Goal: Transaction & Acquisition: Purchase product/service

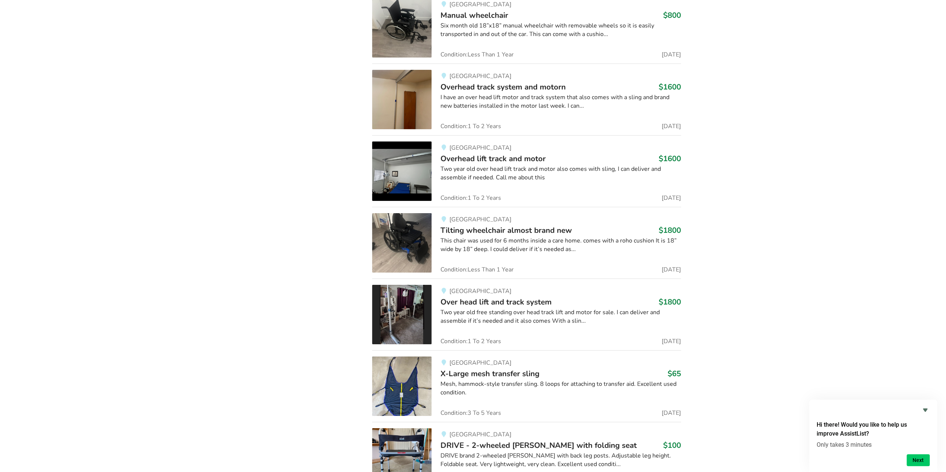
scroll to position [2466, 0]
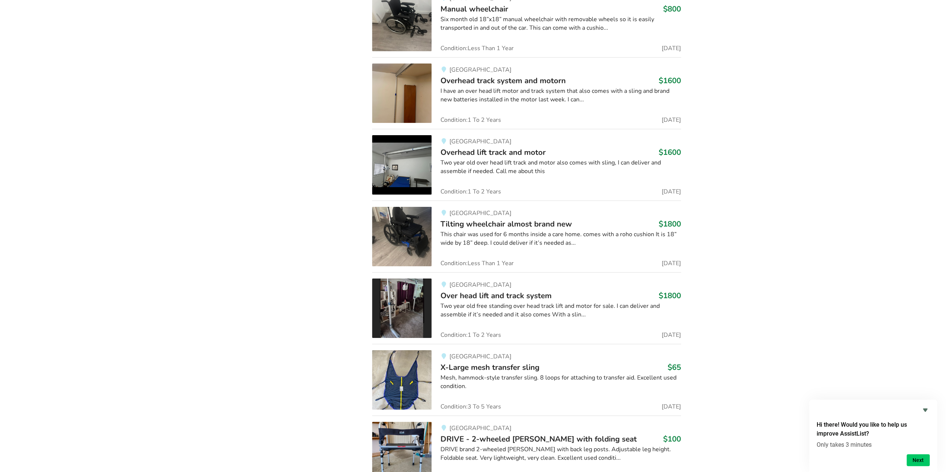
click at [512, 219] on span "Tilting wheelchair almost brand new" at bounding box center [506, 224] width 132 height 10
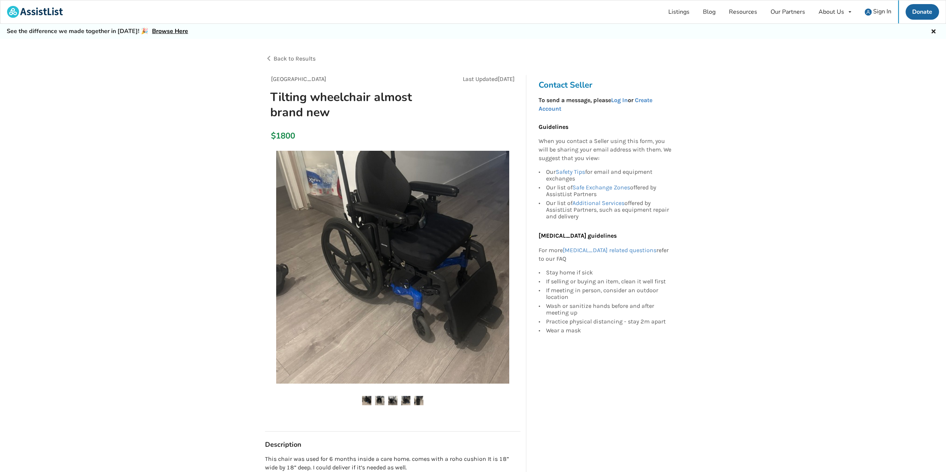
click at [420, 323] on img at bounding box center [392, 267] width 233 height 233
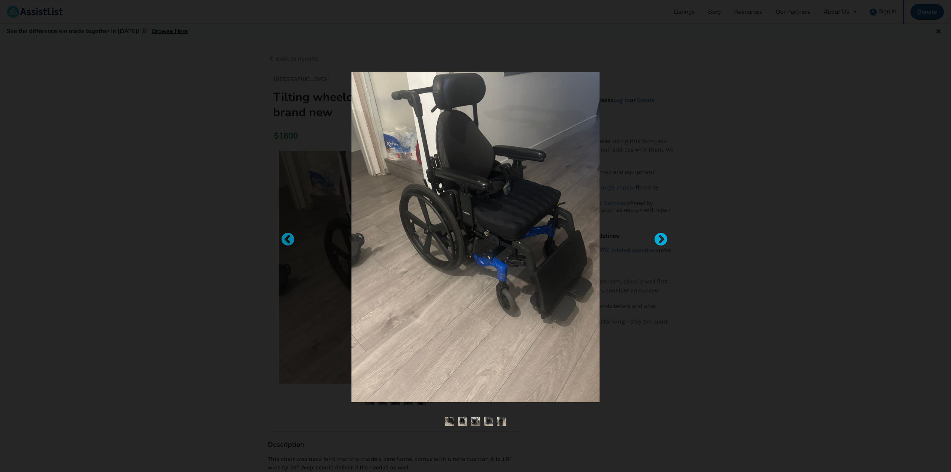
click at [661, 240] on div at bounding box center [657, 236] width 7 height 7
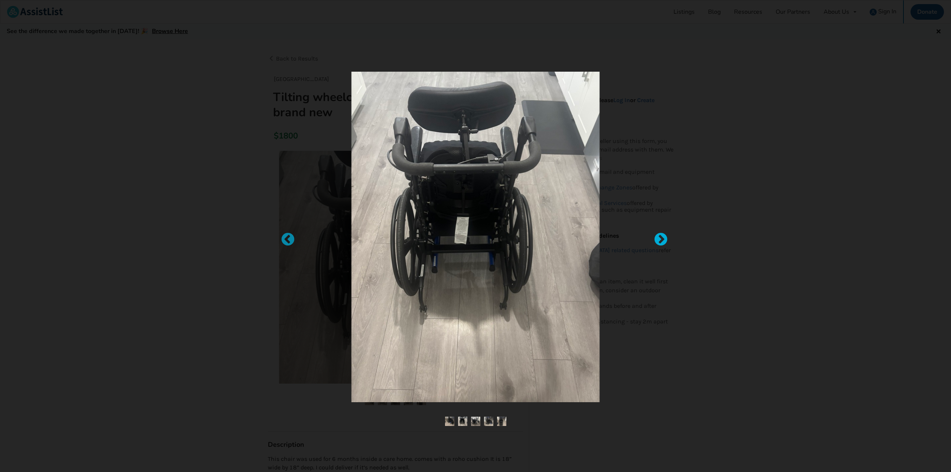
click at [661, 240] on div at bounding box center [657, 236] width 7 height 7
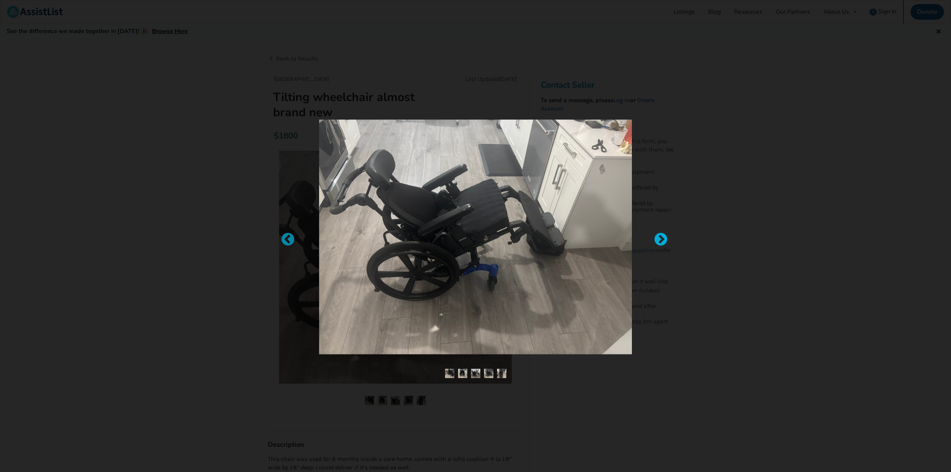
click at [661, 240] on div at bounding box center [657, 236] width 7 height 7
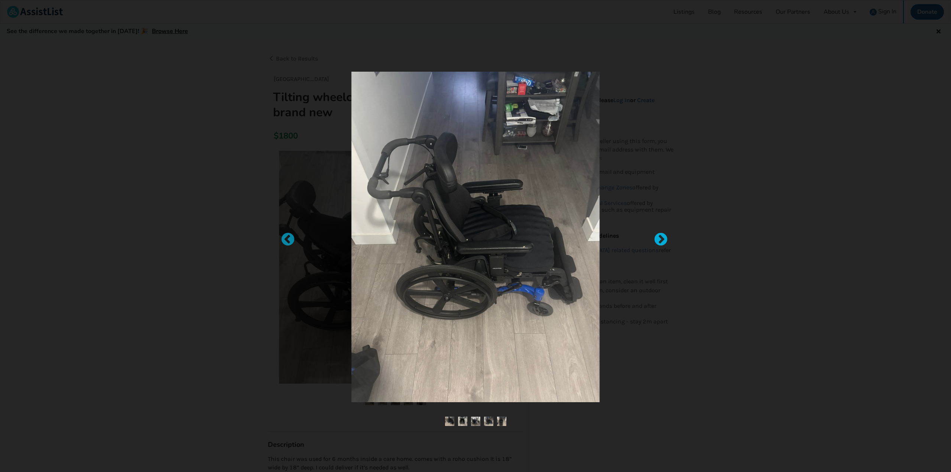
click at [661, 240] on div at bounding box center [657, 236] width 7 height 7
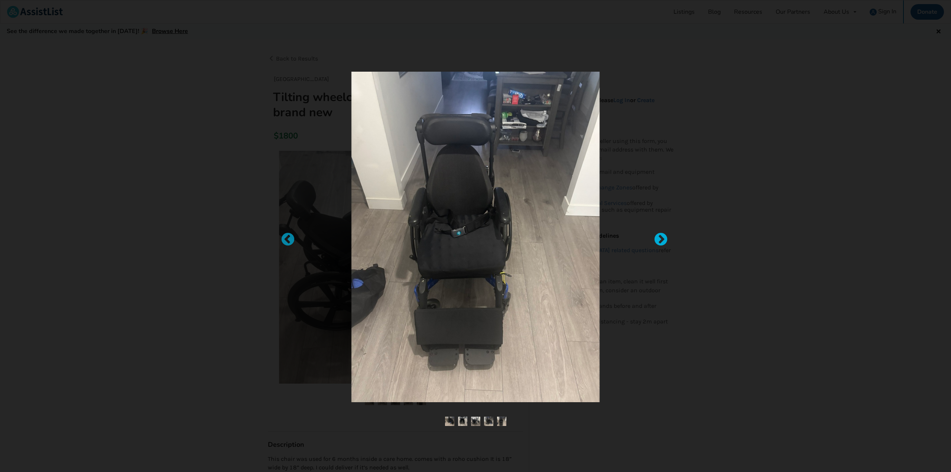
click at [661, 240] on div at bounding box center [657, 236] width 7 height 7
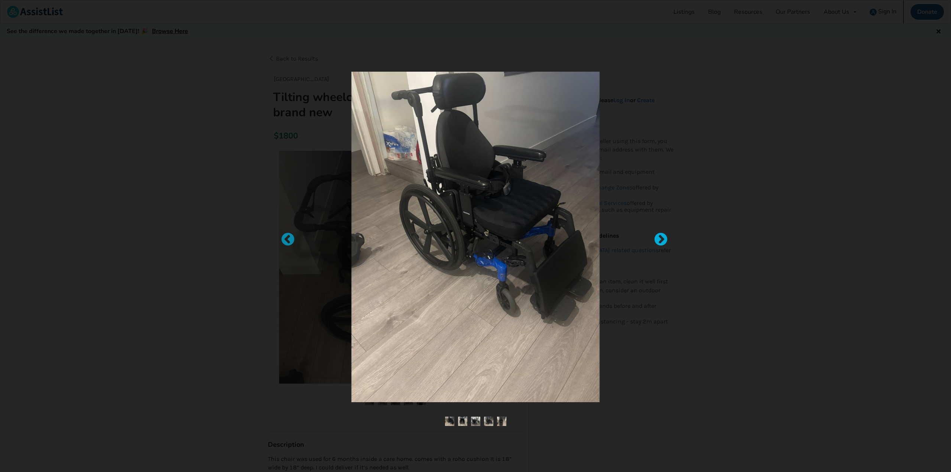
click at [661, 240] on div at bounding box center [657, 236] width 7 height 7
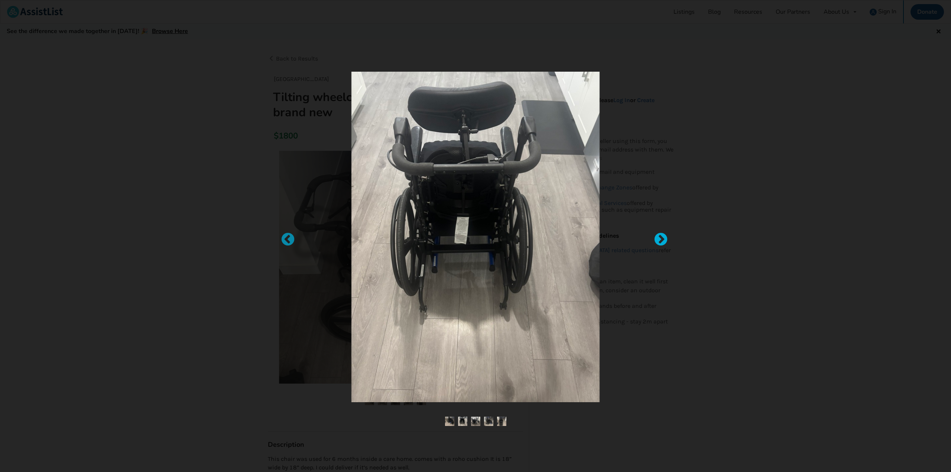
click at [661, 240] on div at bounding box center [657, 236] width 7 height 7
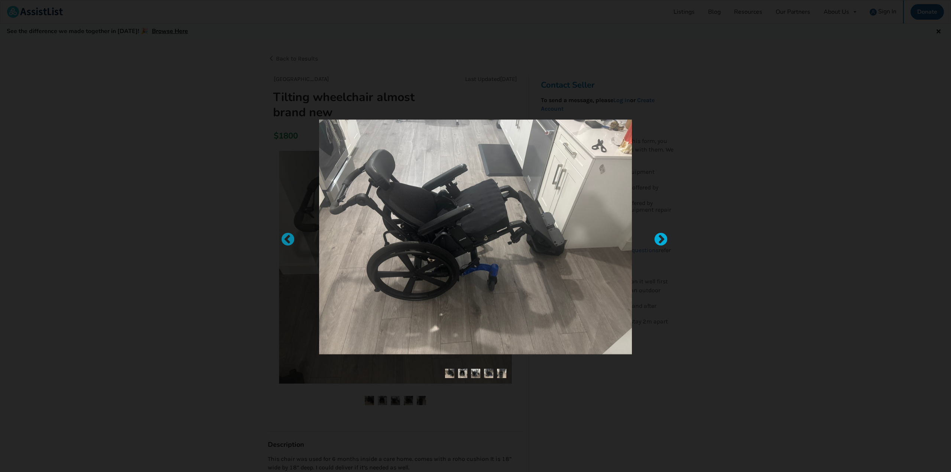
click at [661, 240] on div at bounding box center [657, 236] width 7 height 7
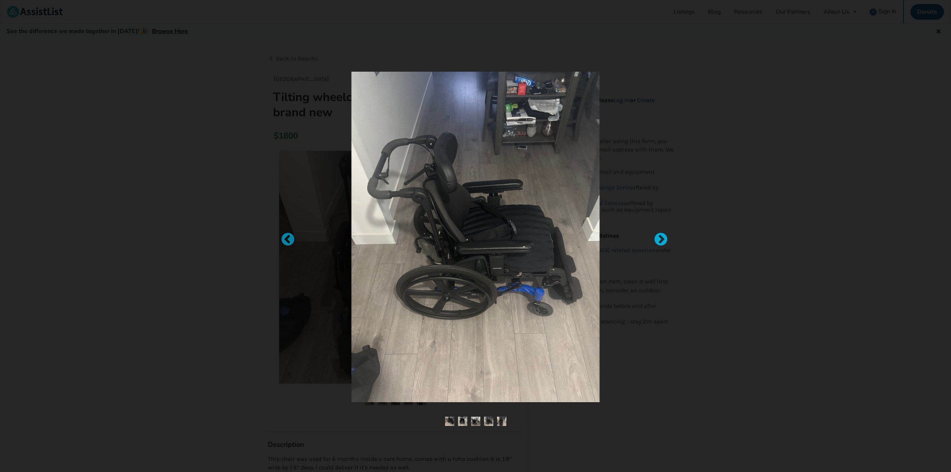
click at [661, 240] on div at bounding box center [657, 236] width 7 height 7
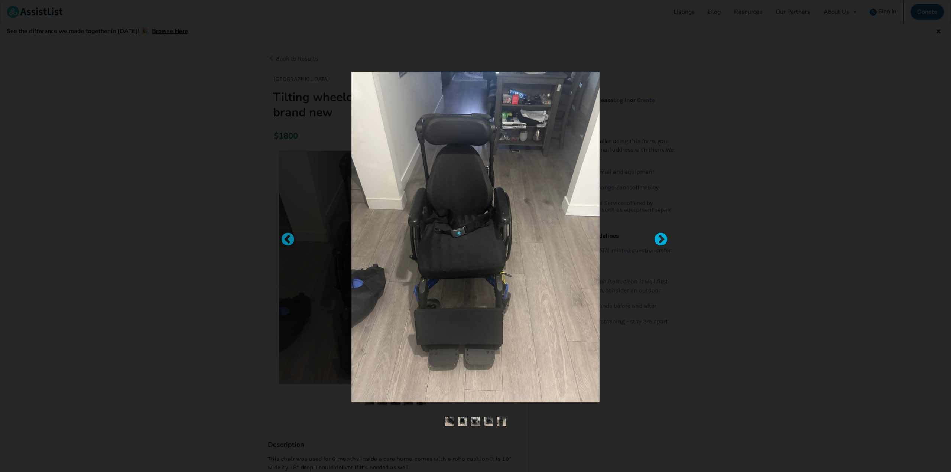
click at [661, 240] on div at bounding box center [657, 236] width 7 height 7
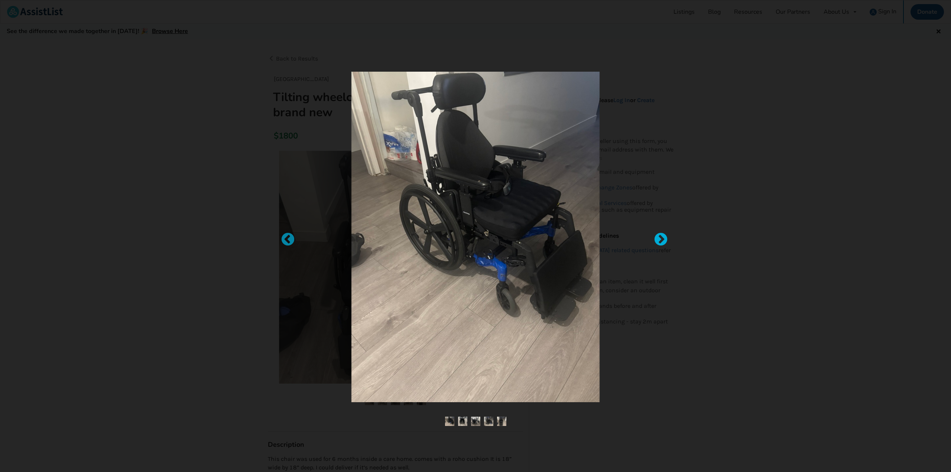
click at [661, 240] on div at bounding box center [657, 236] width 7 height 7
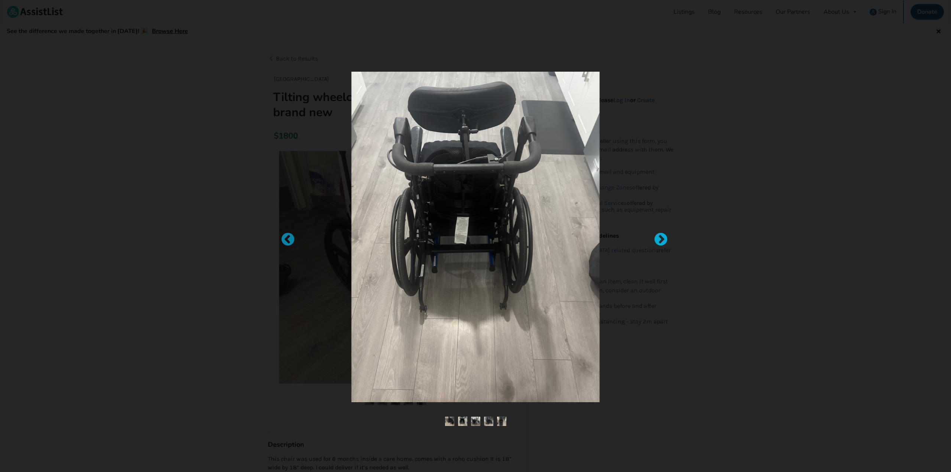
click at [661, 240] on div at bounding box center [657, 236] width 7 height 7
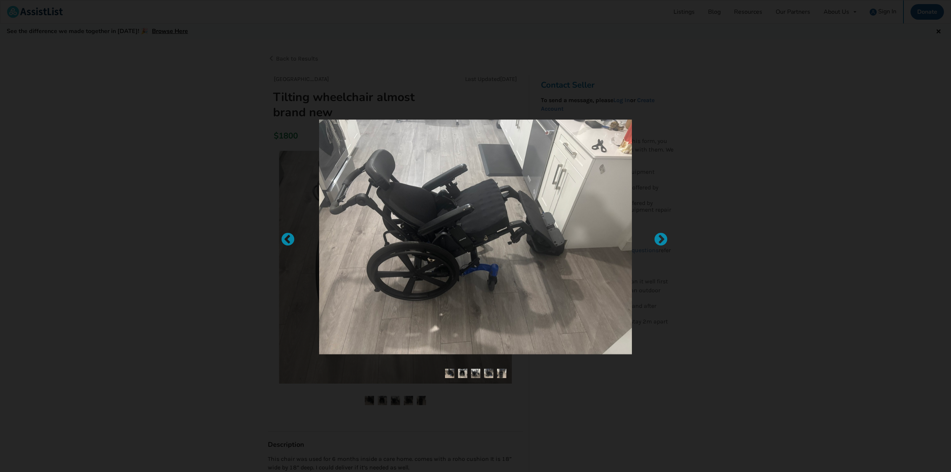
click at [493, 69] on div at bounding box center [475, 236] width 951 height 472
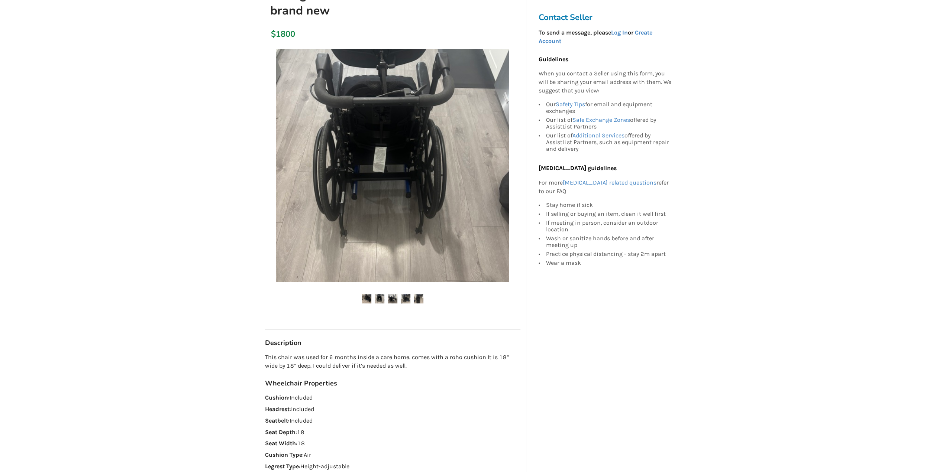
scroll to position [111, 0]
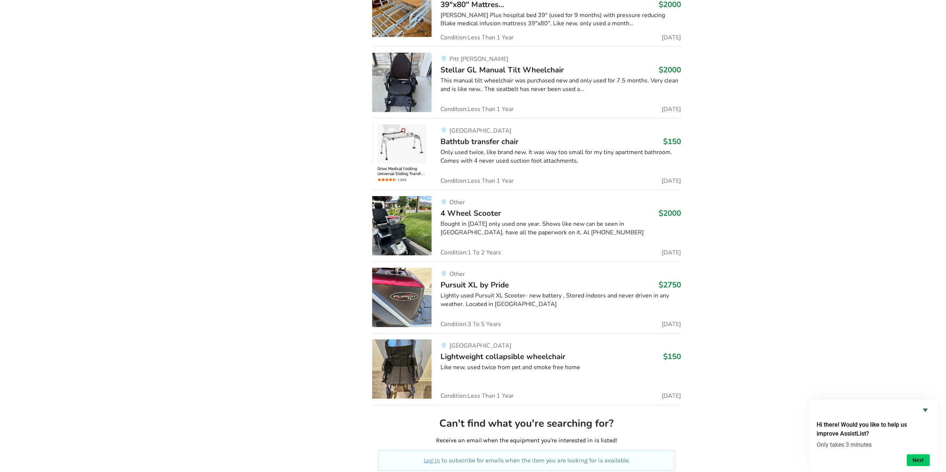
scroll to position [16065, 0]
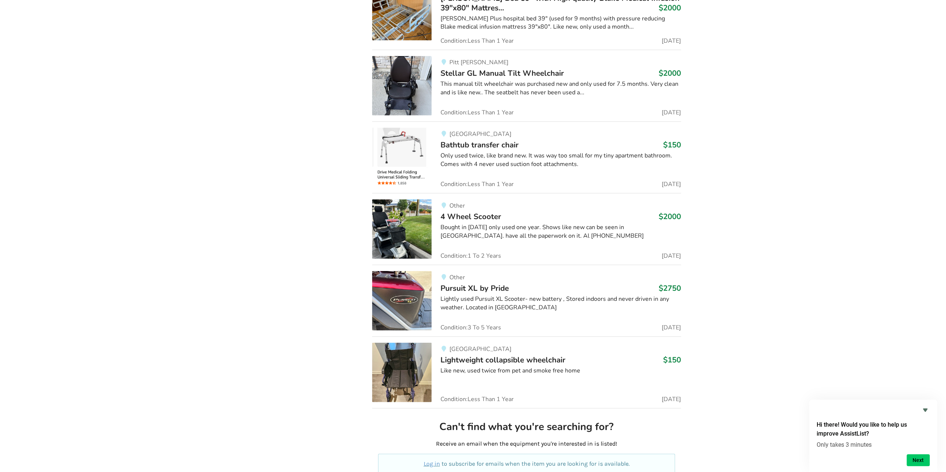
drag, startPoint x: 474, startPoint y: 157, endPoint x: 624, endPoint y: 185, distance: 152.4
click at [624, 200] on div "Other 4 Wheel Scooter $2000 Bought in 2023 only used one year. Shows like new c…" at bounding box center [555, 229] width 249 height 59
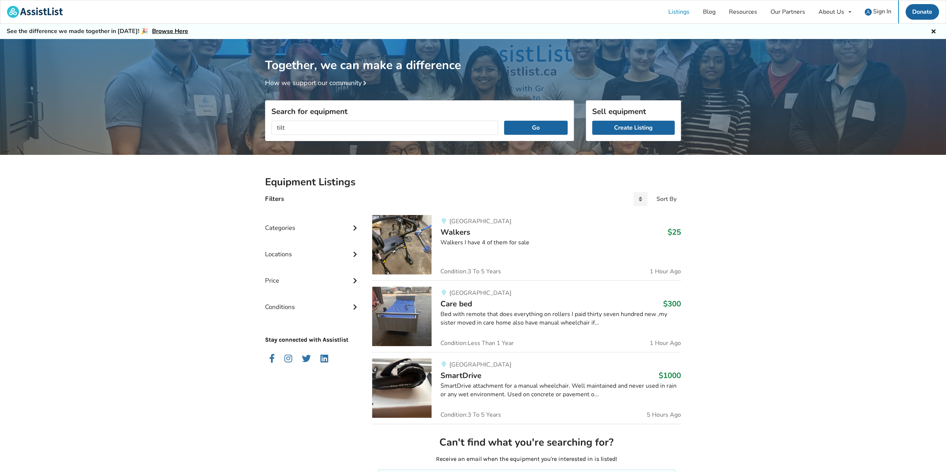
type input "tilt"
click at [353, 229] on icon at bounding box center [354, 227] width 7 height 6
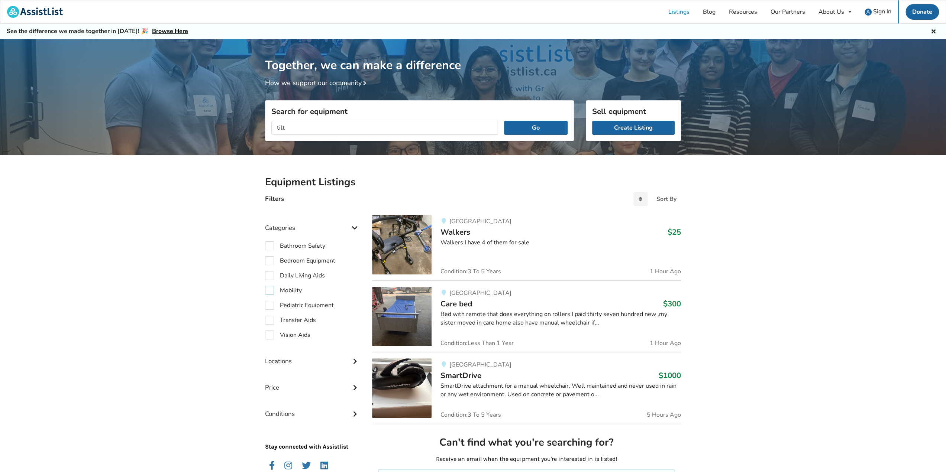
click at [268, 291] on label "Mobility" at bounding box center [283, 290] width 37 height 9
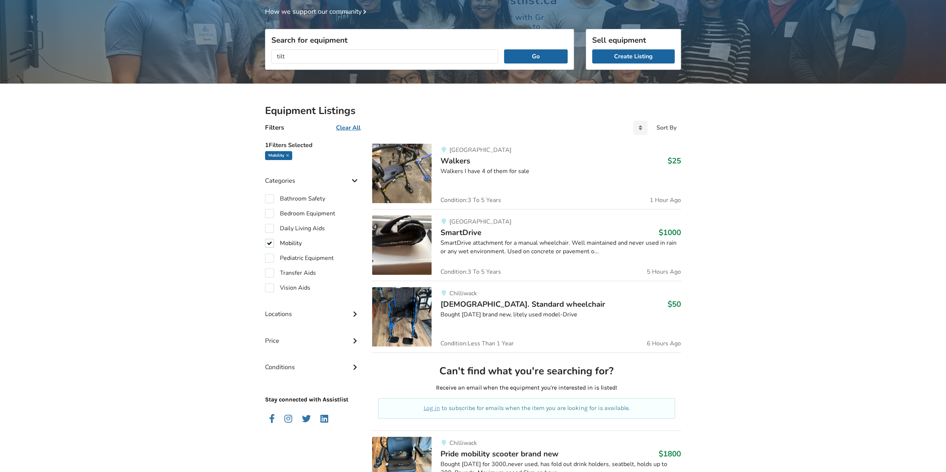
scroll to position [74, 0]
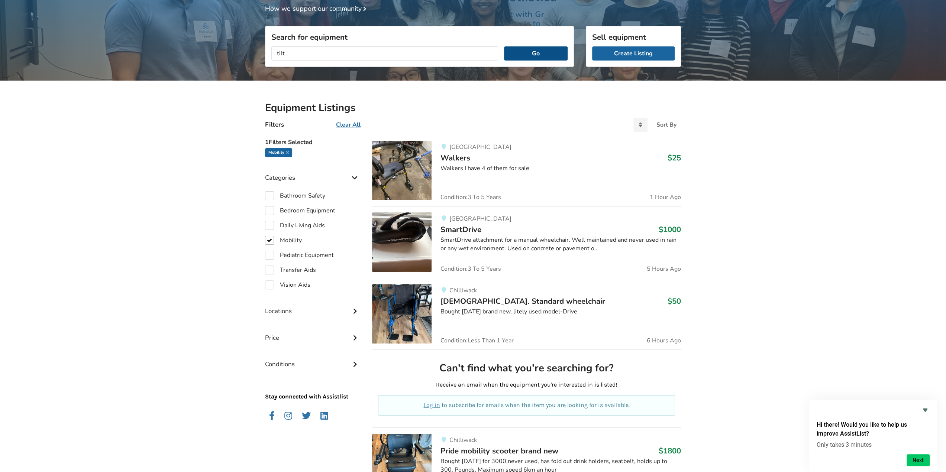
click at [531, 52] on button "Go" at bounding box center [536, 53] width 64 height 14
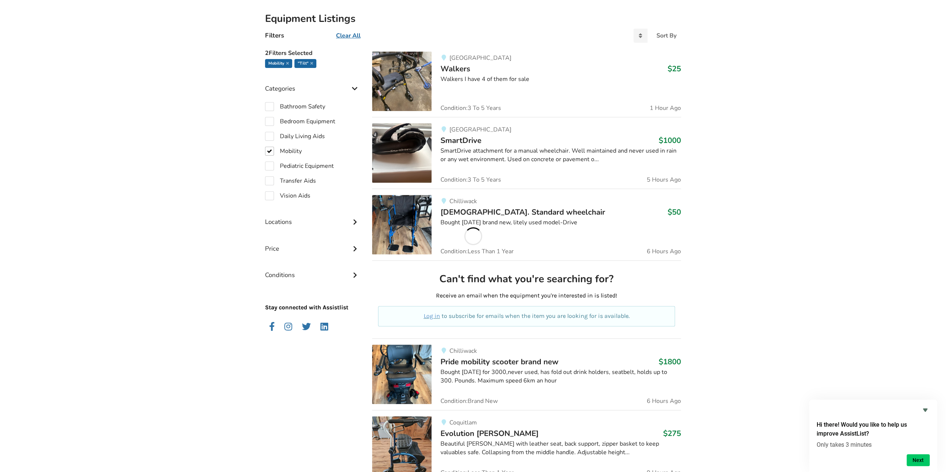
scroll to position [99, 0]
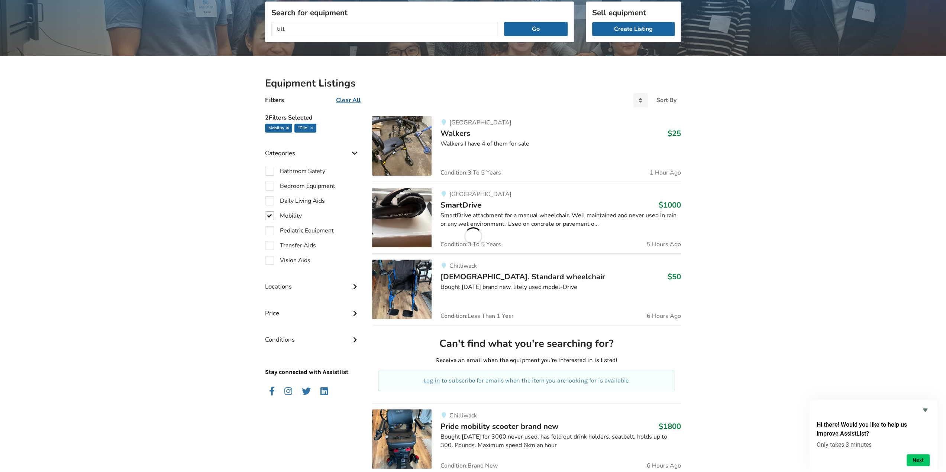
click at [287, 127] on icon at bounding box center [287, 128] width 3 height 4
checkbox input "false"
click at [523, 29] on button "Go" at bounding box center [536, 29] width 64 height 14
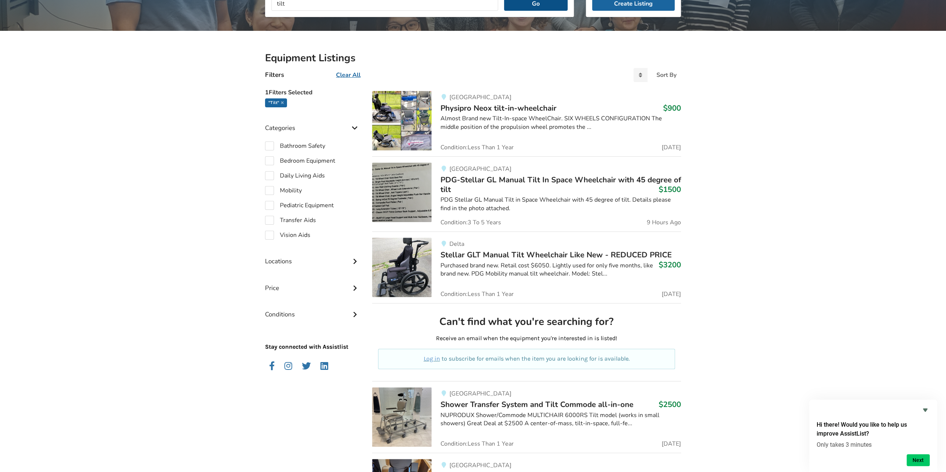
scroll to position [136, 0]
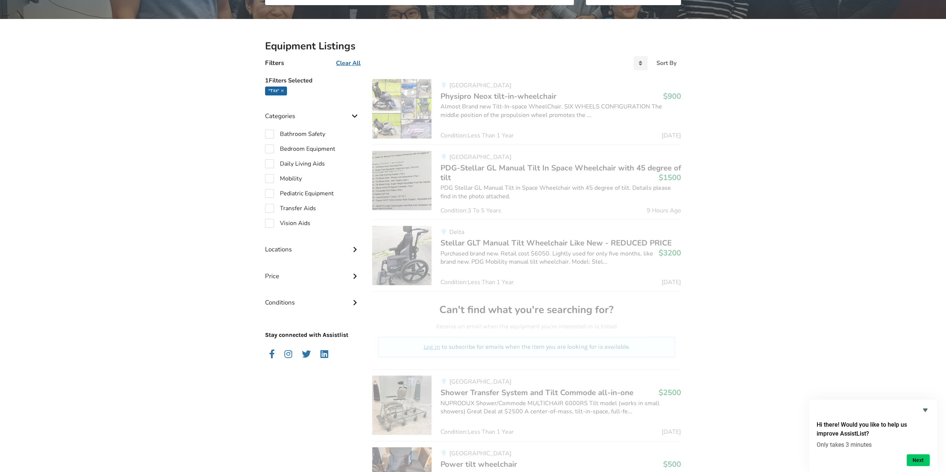
click at [739, 115] on div "Equipment Listings Filters Clear All Sort By Most recent Price ascending Price …" at bounding box center [473, 461] width 946 height 884
click at [926, 411] on icon "Hide survey" at bounding box center [925, 410] width 4 height 3
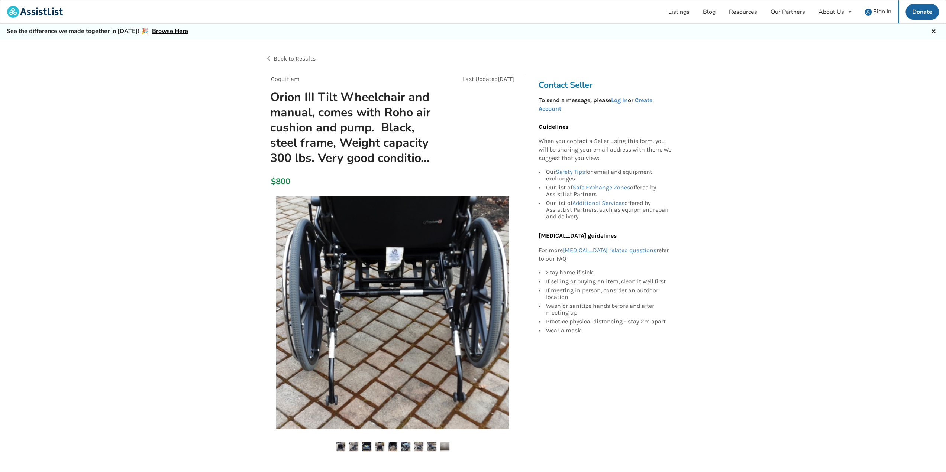
click at [405, 153] on h1 "Orion III Tilt Wheelchair and manual, comes with Roho air cushion and pump. Bla…" at bounding box center [352, 128] width 176 height 77
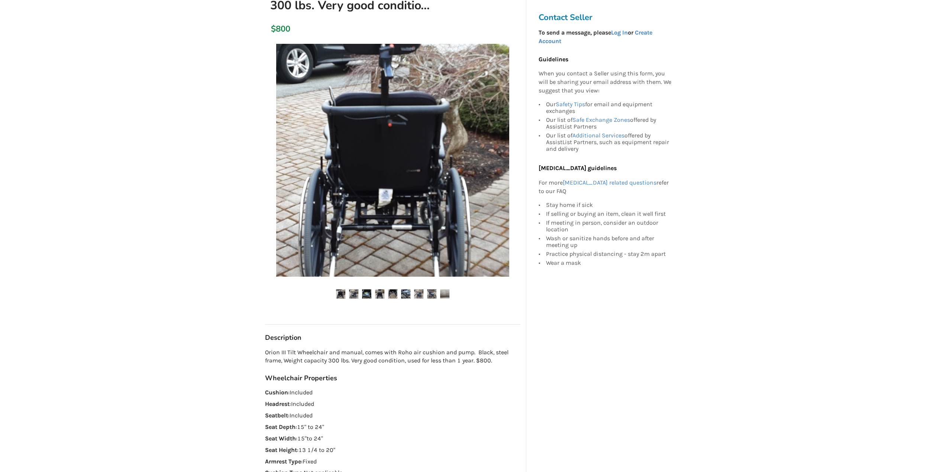
scroll to position [149, 0]
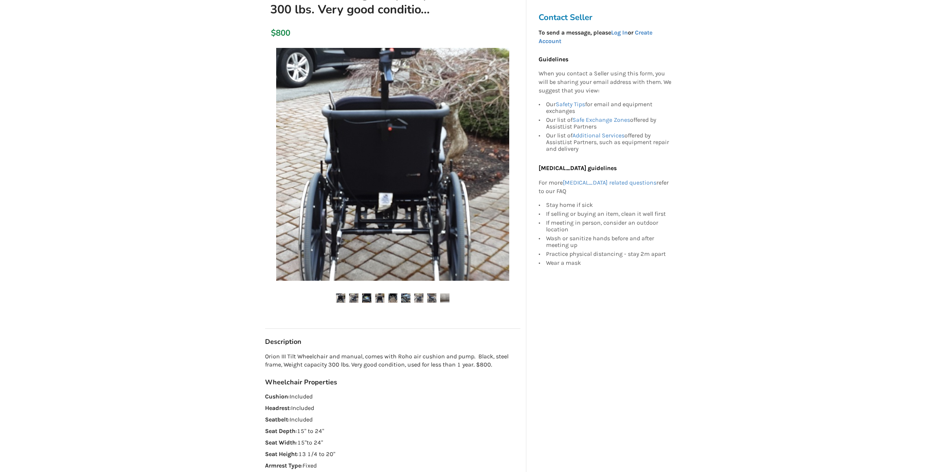
click at [342, 296] on img at bounding box center [340, 298] width 9 height 9
click at [351, 298] on img at bounding box center [353, 298] width 9 height 9
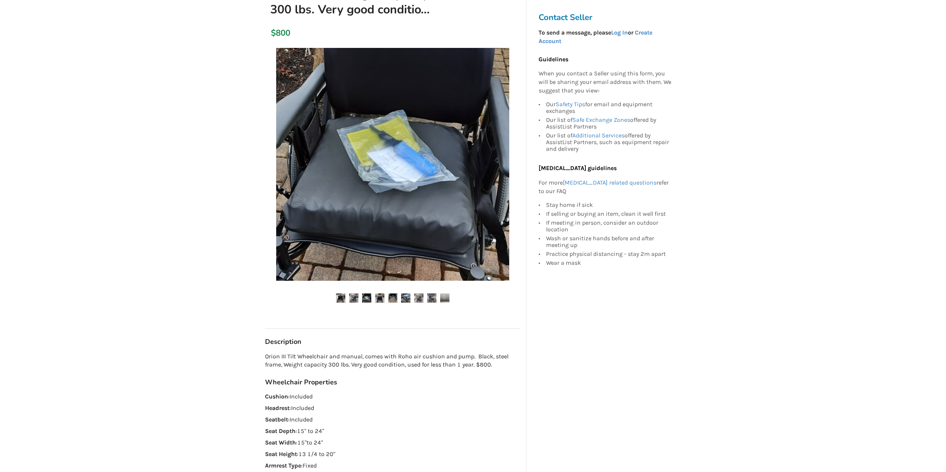
click at [367, 299] on img at bounding box center [366, 298] width 9 height 9
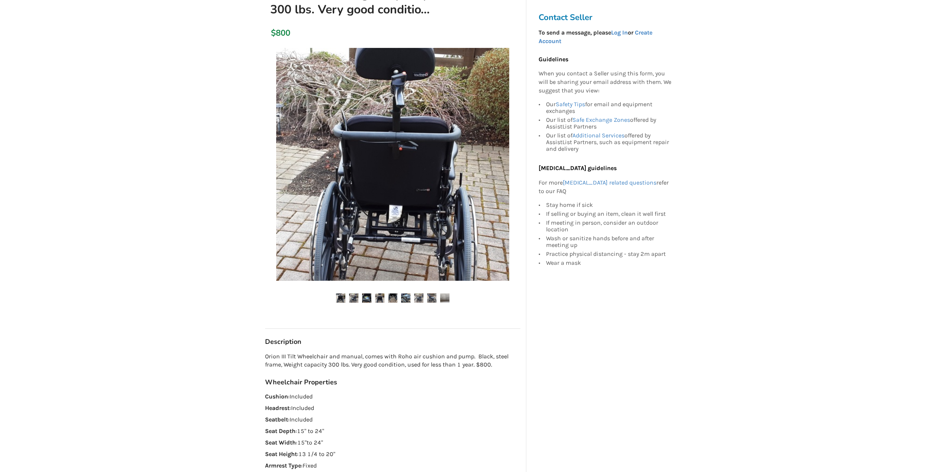
click at [382, 298] on img at bounding box center [379, 298] width 9 height 9
click at [395, 298] on img at bounding box center [392, 298] width 9 height 9
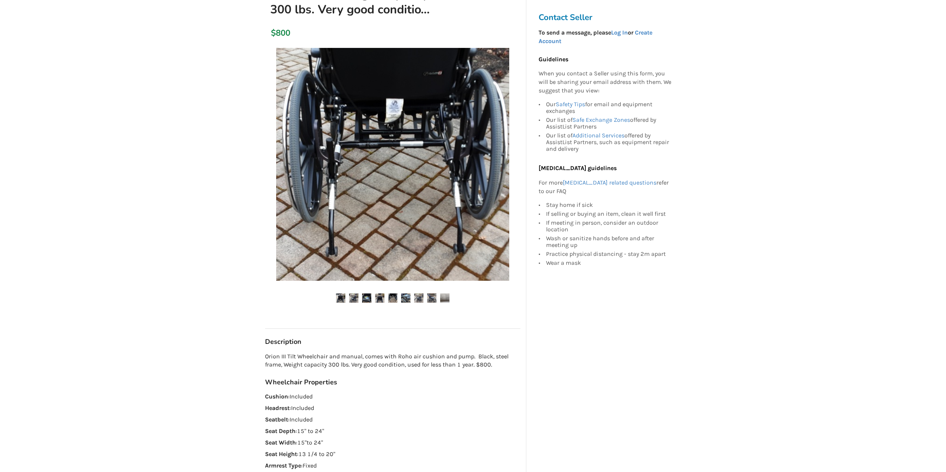
click at [408, 298] on img at bounding box center [405, 298] width 9 height 9
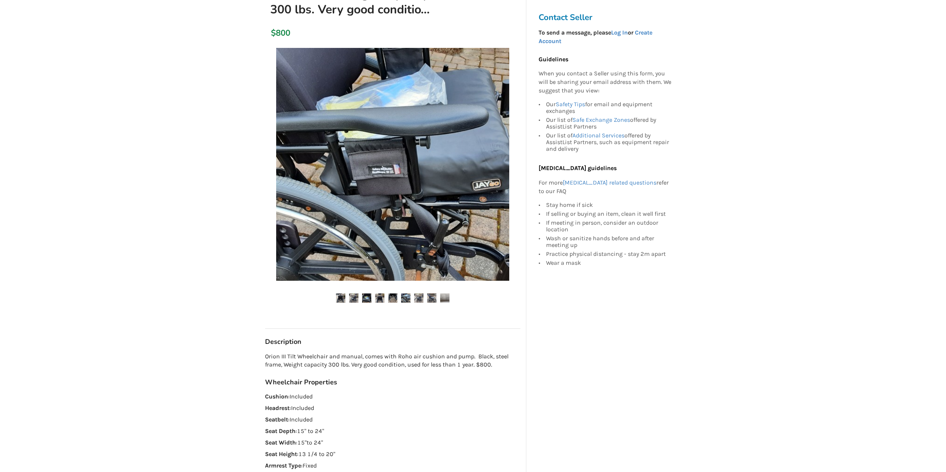
click at [415, 298] on img at bounding box center [418, 298] width 9 height 9
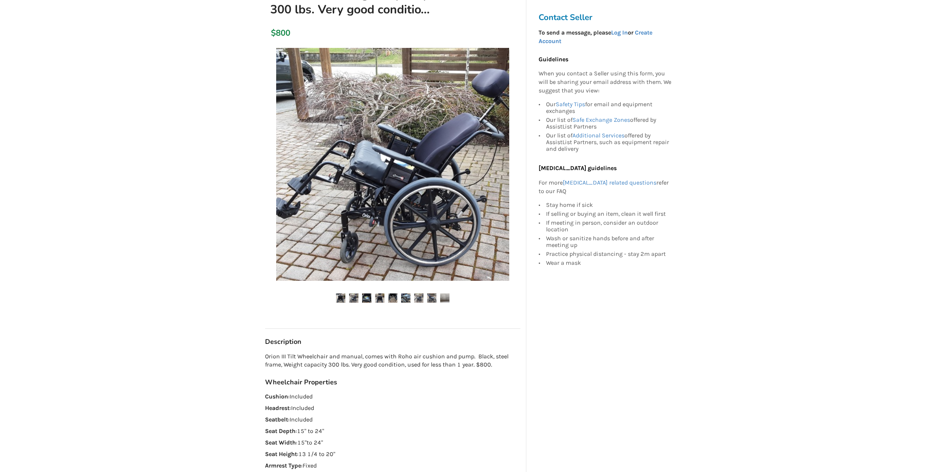
click at [427, 299] on img at bounding box center [431, 298] width 9 height 9
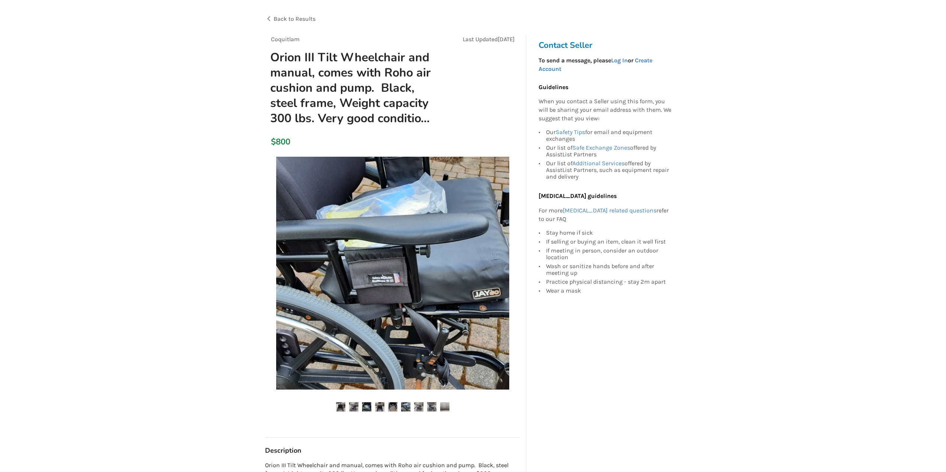
scroll to position [37, 0]
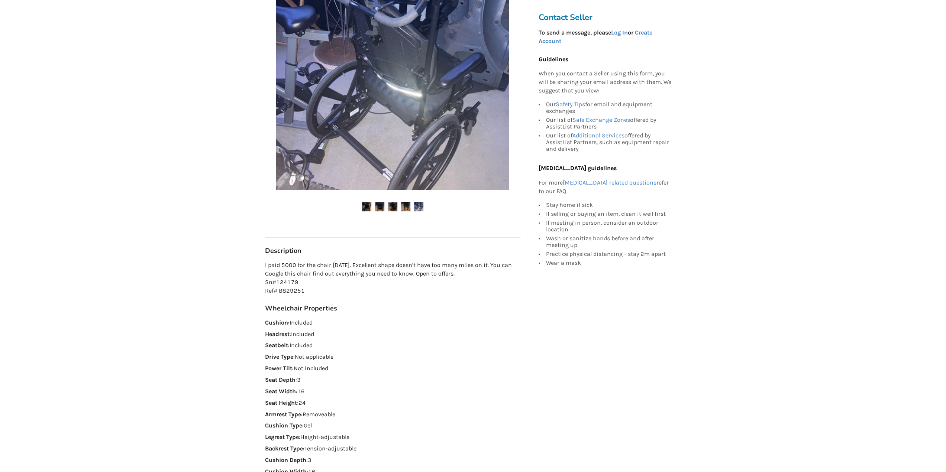
scroll to position [149, 0]
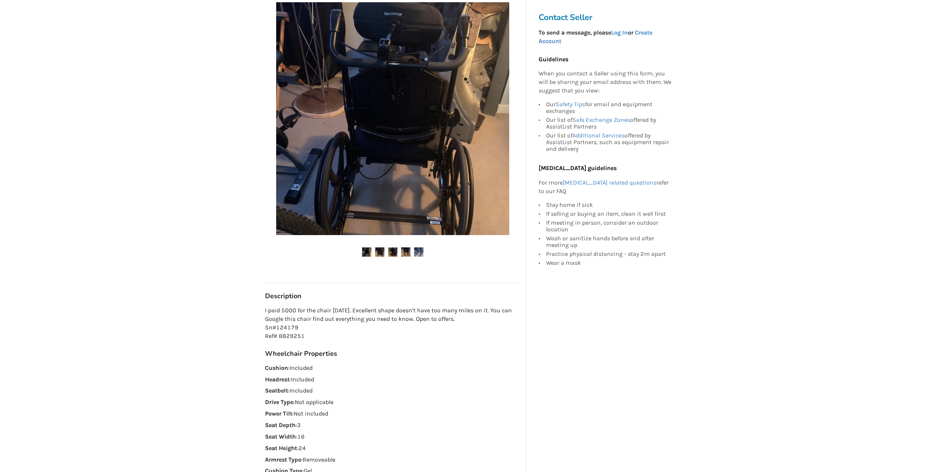
click at [378, 250] on img at bounding box center [379, 251] width 9 height 9
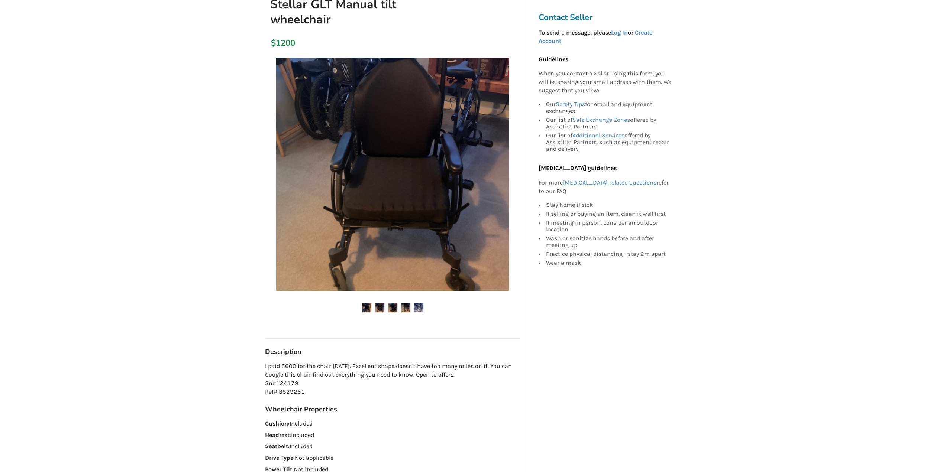
scroll to position [37, 0]
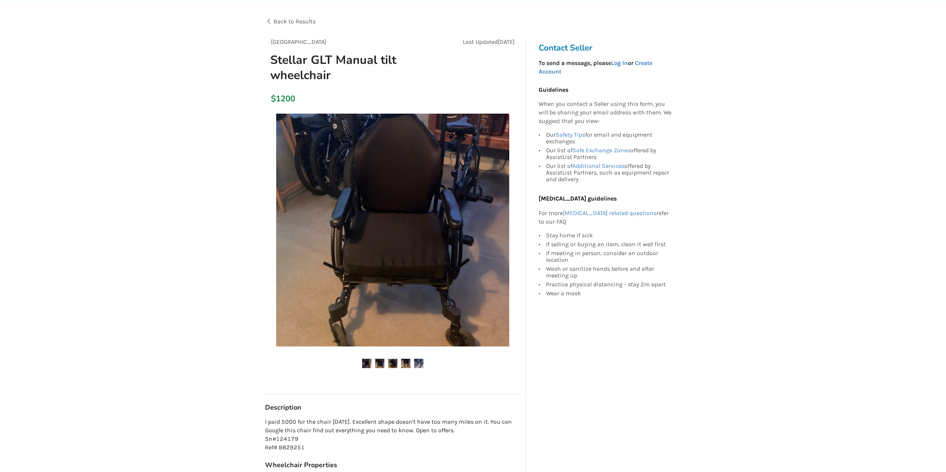
click at [392, 359] on img at bounding box center [392, 363] width 9 height 9
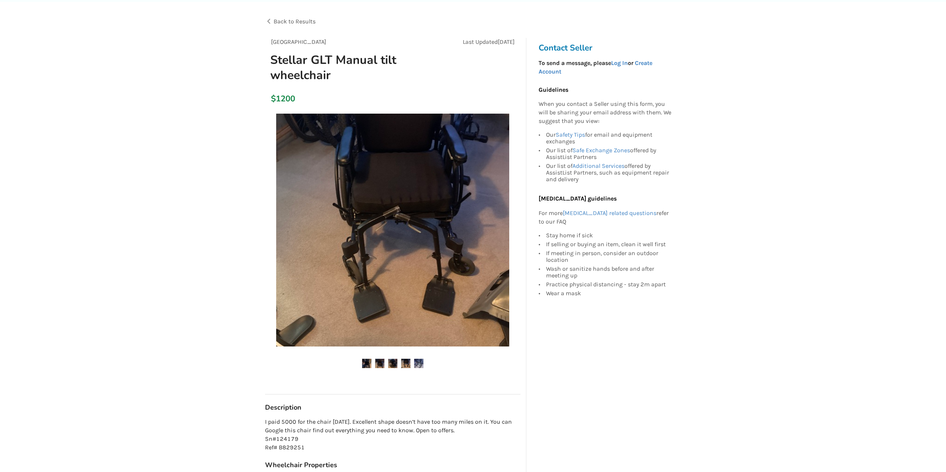
click at [407, 363] on img at bounding box center [405, 363] width 9 height 9
click at [421, 365] on img at bounding box center [418, 363] width 9 height 9
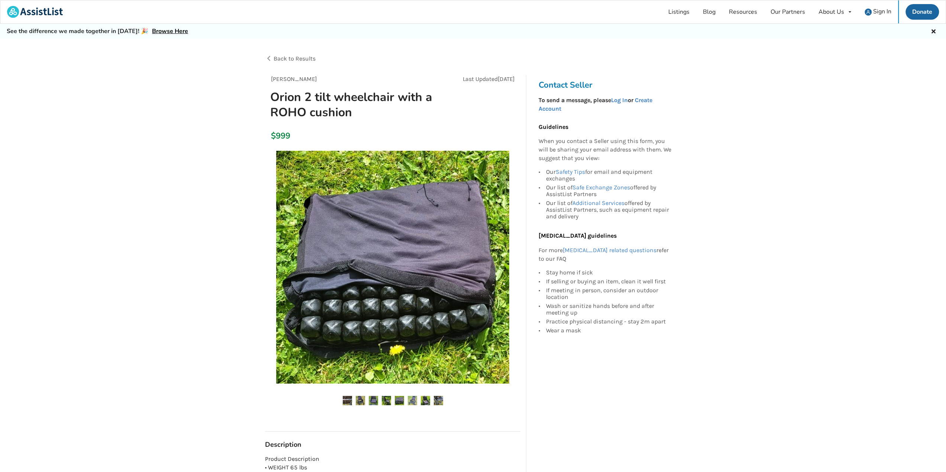
click at [359, 402] on img at bounding box center [360, 400] width 9 height 9
click at [437, 402] on img at bounding box center [438, 400] width 9 height 9
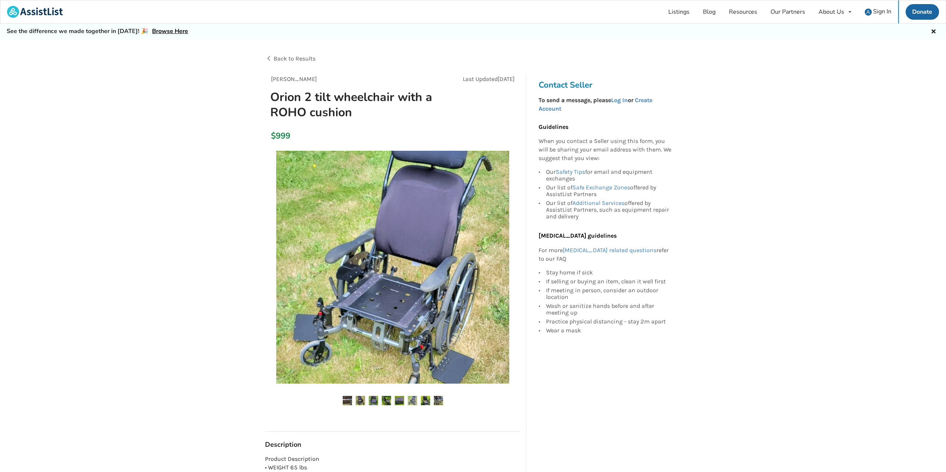
click at [421, 401] on img at bounding box center [425, 400] width 9 height 9
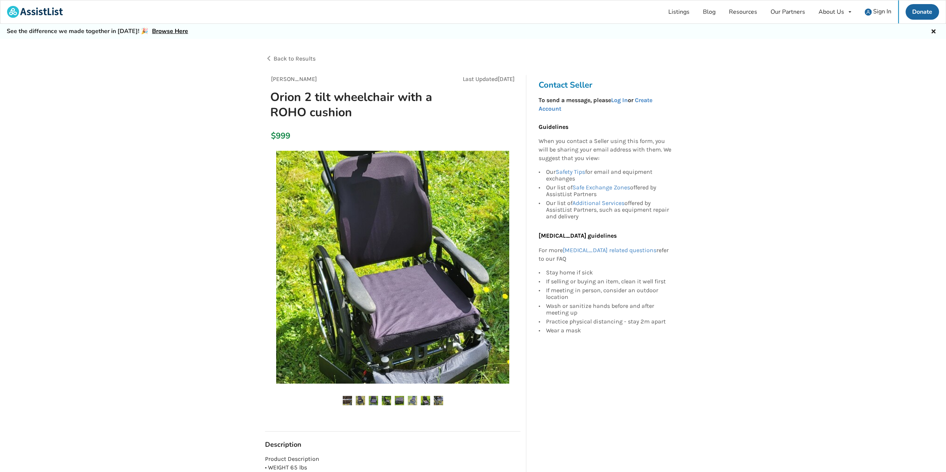
click at [402, 400] on img at bounding box center [399, 400] width 9 height 9
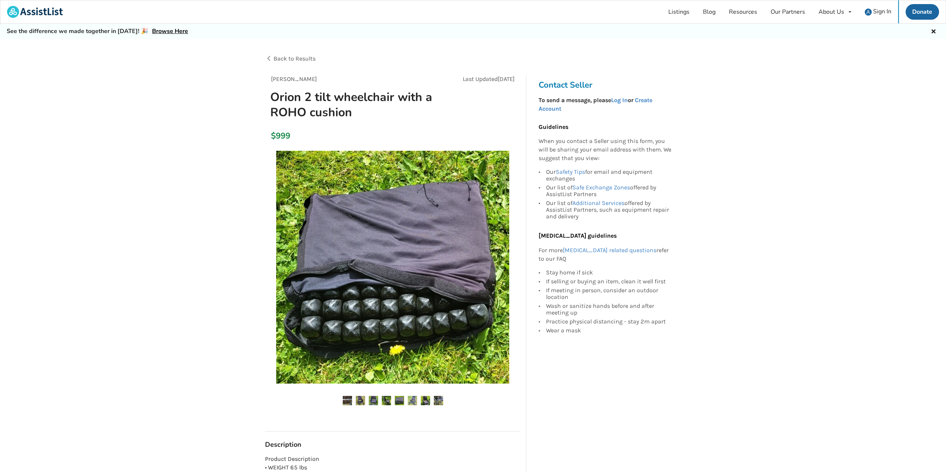
click at [391, 400] on img at bounding box center [386, 400] width 9 height 9
click at [400, 401] on img at bounding box center [399, 400] width 9 height 9
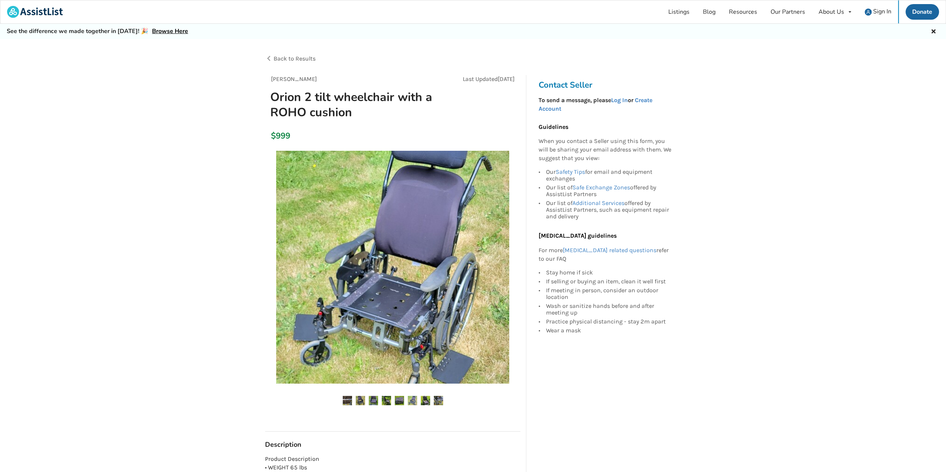
click at [386, 402] on img at bounding box center [386, 400] width 9 height 9
click at [371, 402] on img at bounding box center [373, 400] width 9 height 9
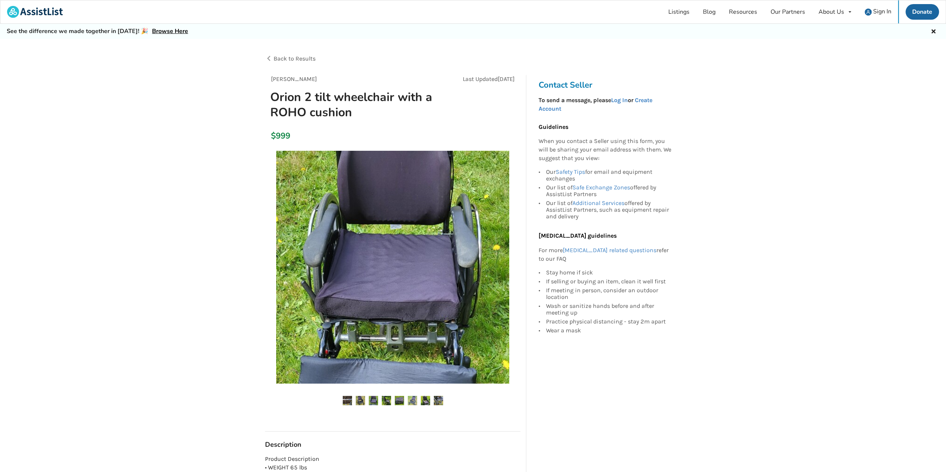
click at [359, 402] on img at bounding box center [360, 400] width 9 height 9
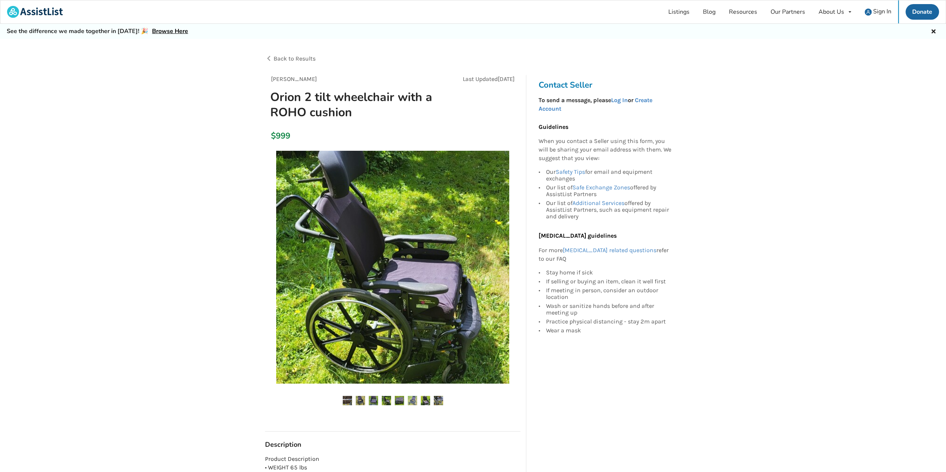
click at [349, 401] on img at bounding box center [347, 400] width 9 height 9
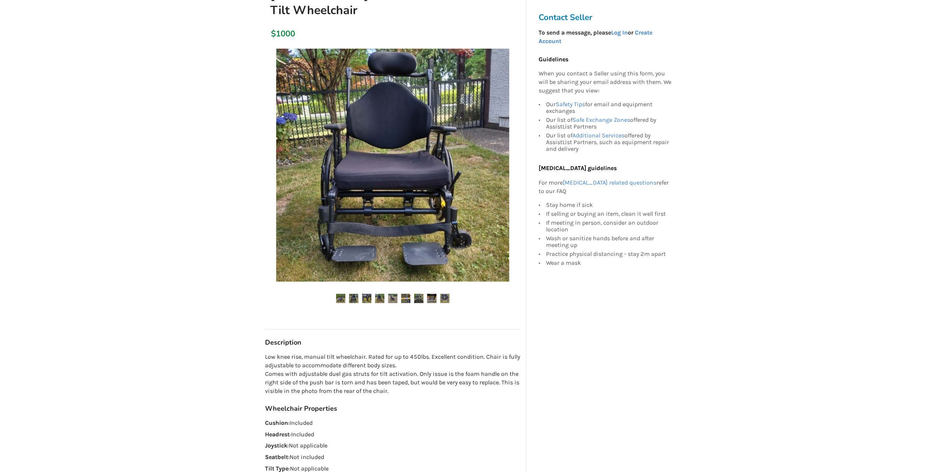
scroll to position [74, 0]
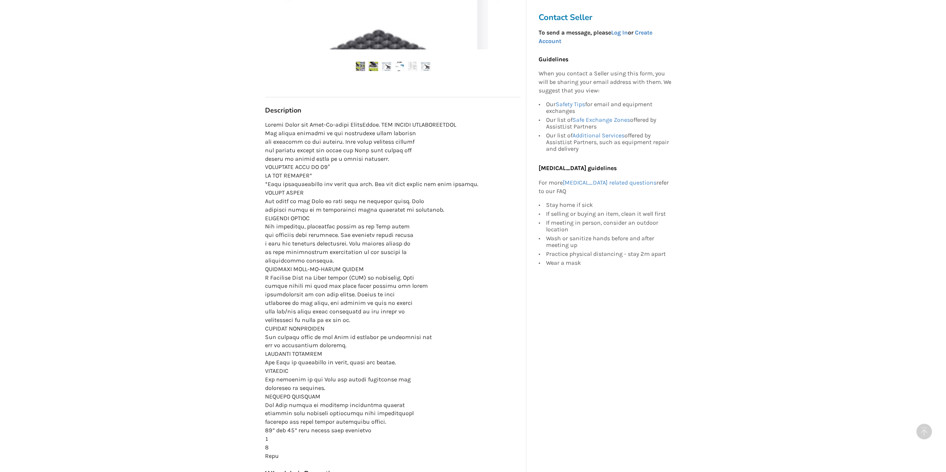
scroll to position [186, 0]
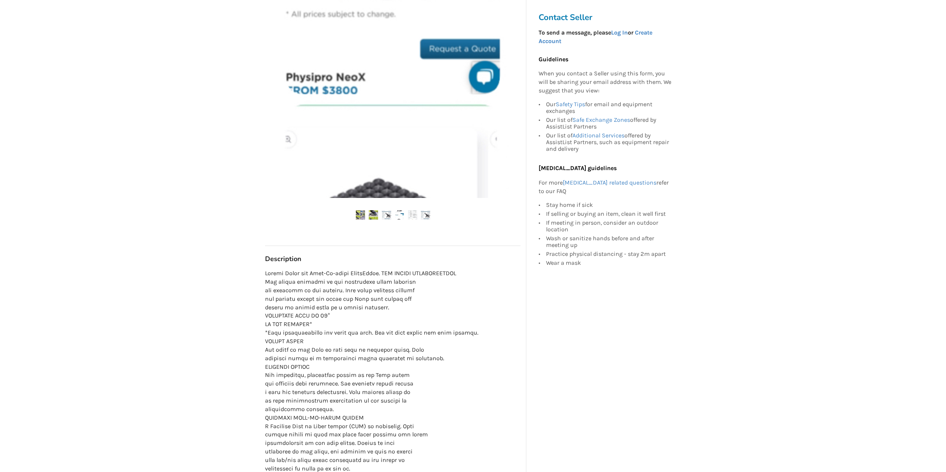
click at [368, 216] on ul at bounding box center [392, 215] width 255 height 10
click at [376, 214] on img at bounding box center [373, 214] width 9 height 9
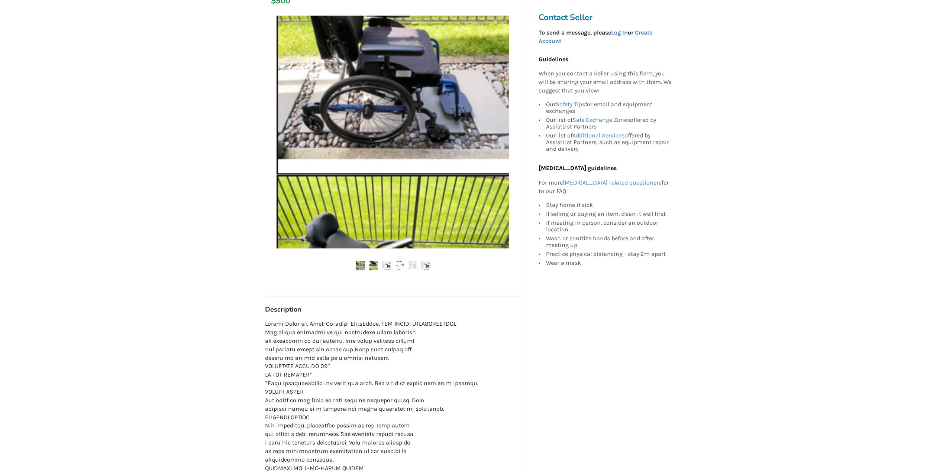
scroll to position [74, 0]
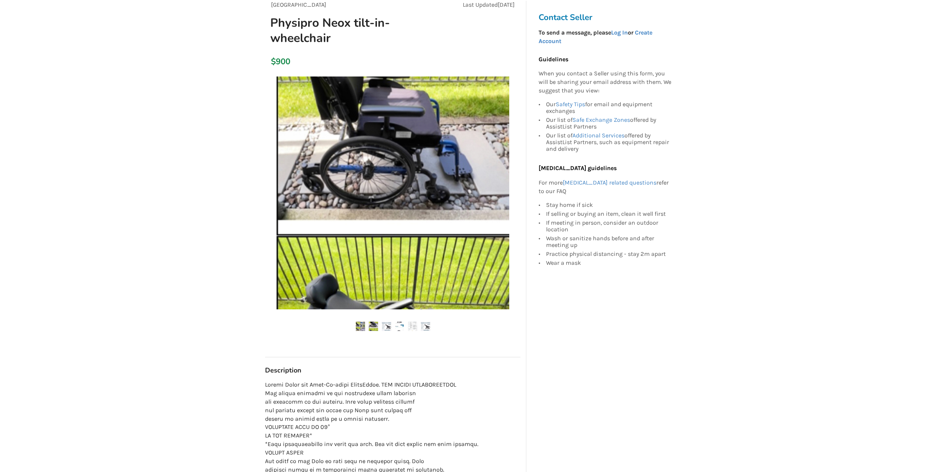
click at [361, 327] on img at bounding box center [360, 326] width 9 height 9
click at [374, 327] on img at bounding box center [373, 326] width 9 height 9
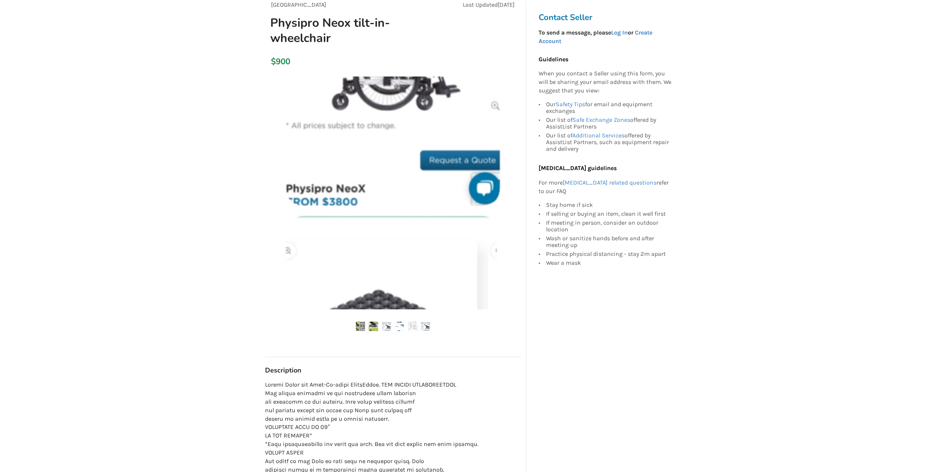
click at [405, 331] on ul at bounding box center [392, 327] width 255 height 10
click at [416, 327] on img at bounding box center [412, 326] width 9 height 9
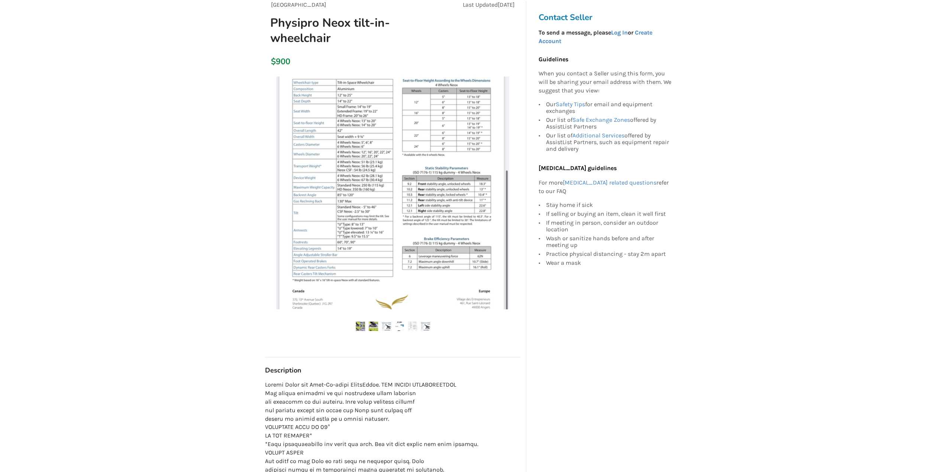
click at [426, 326] on img at bounding box center [425, 326] width 9 height 9
click at [424, 326] on img at bounding box center [425, 326] width 9 height 9
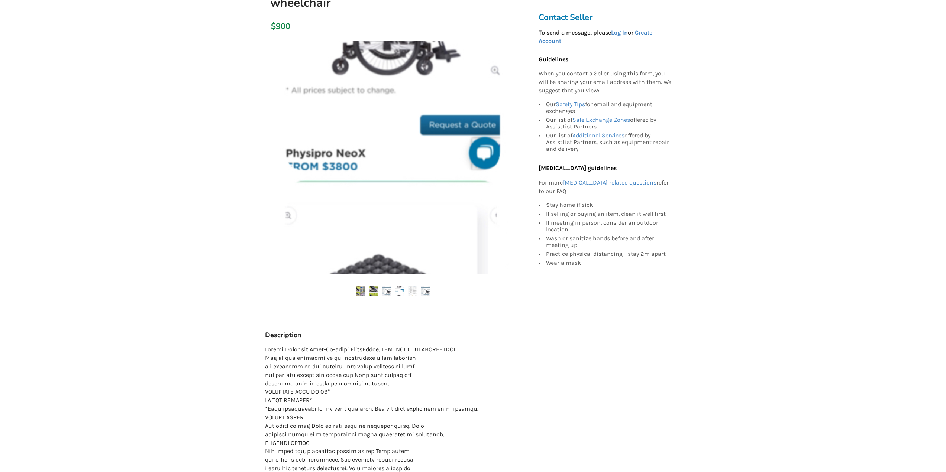
scroll to position [111, 0]
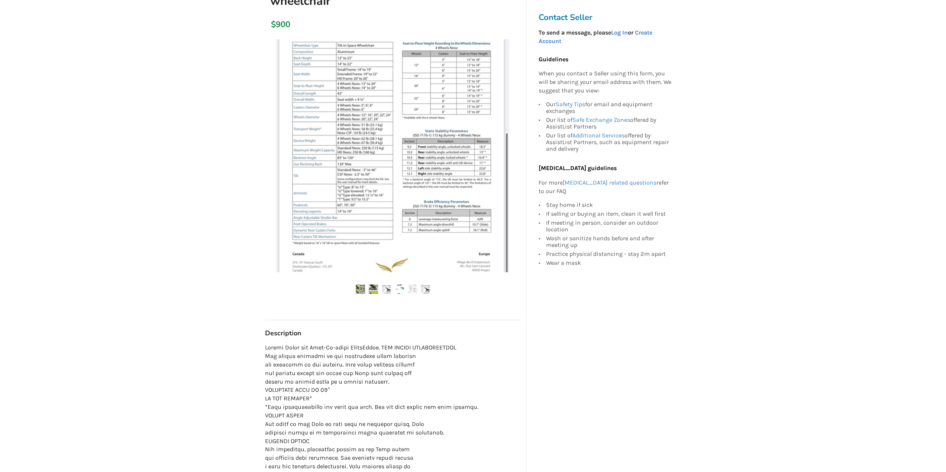
click at [374, 292] on img at bounding box center [373, 289] width 9 height 9
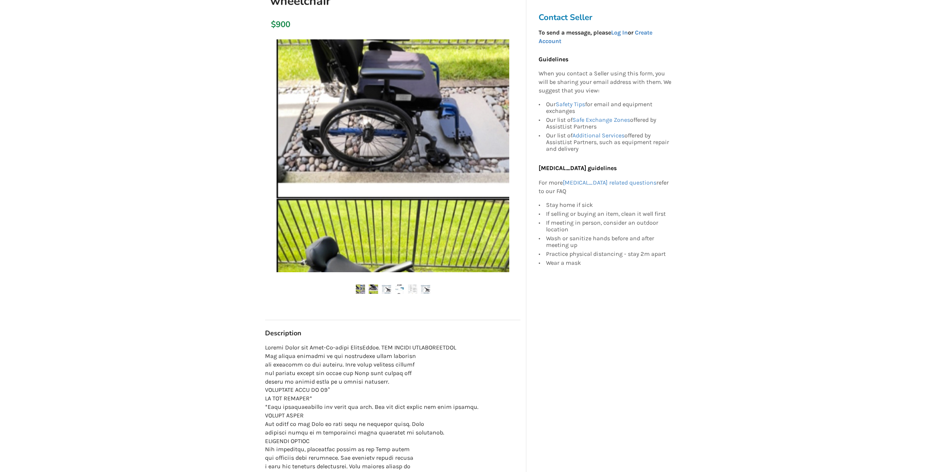
click at [357, 286] on img at bounding box center [360, 289] width 9 height 9
click at [389, 290] on img at bounding box center [386, 289] width 9 height 9
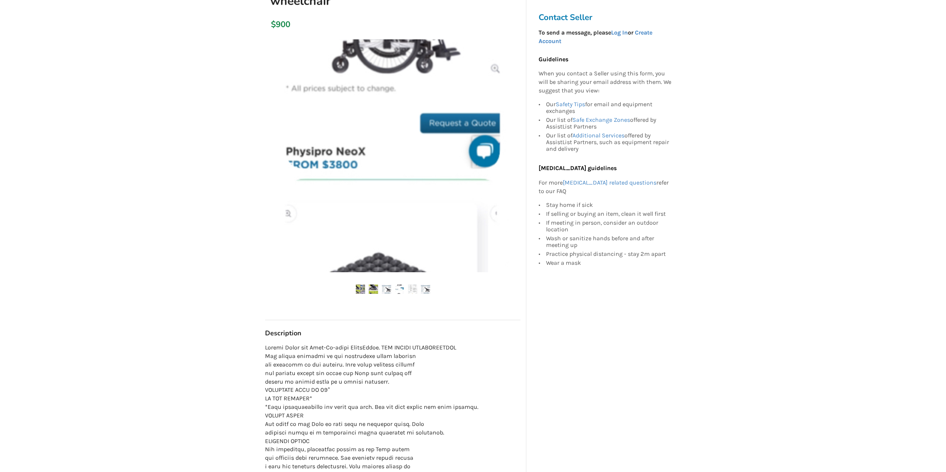
click at [402, 291] on img at bounding box center [399, 289] width 9 height 9
click at [415, 293] on img at bounding box center [412, 289] width 9 height 9
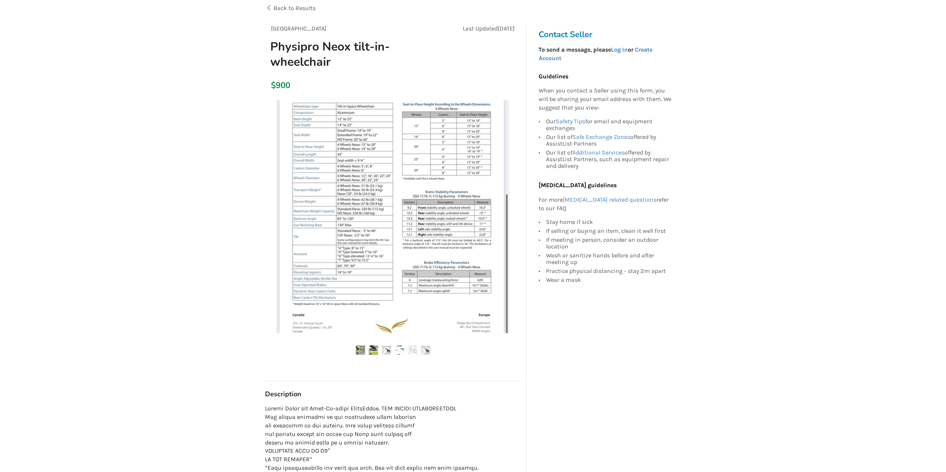
scroll to position [0, 0]
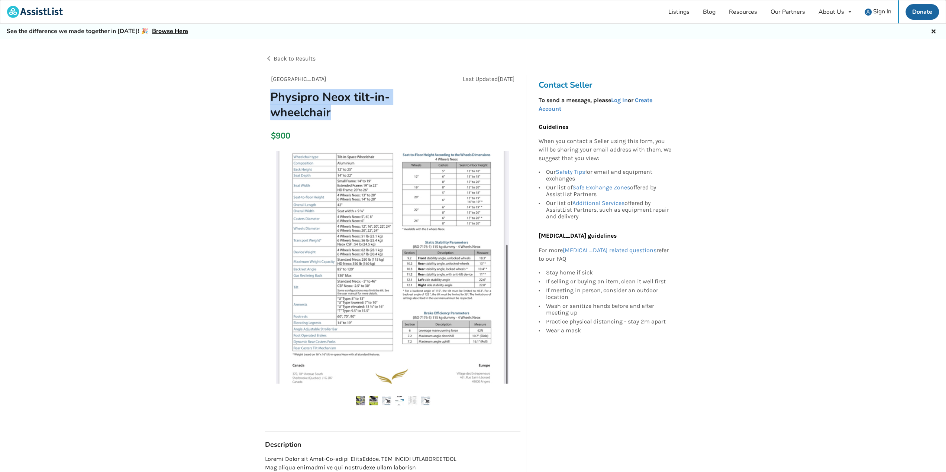
drag, startPoint x: 271, startPoint y: 93, endPoint x: 332, endPoint y: 109, distance: 62.7
click at [332, 109] on h1 "Physipro Neox tilt-in-wheelchair" at bounding box center [352, 105] width 176 height 30
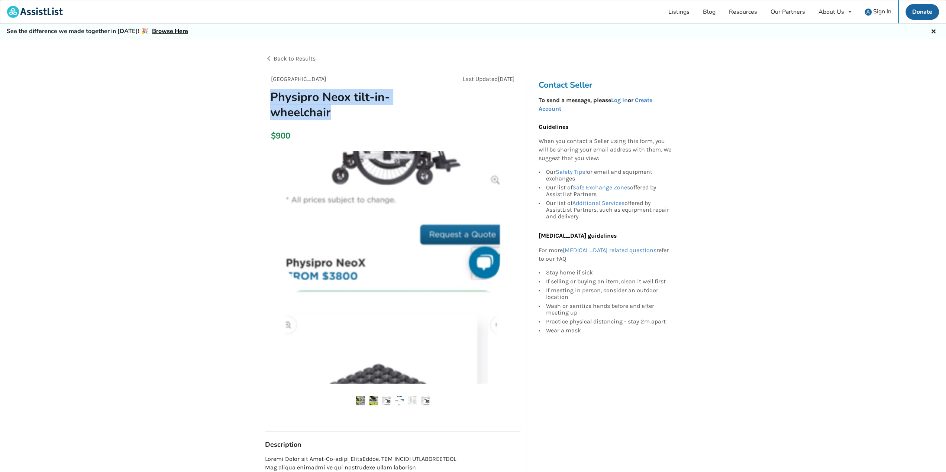
click at [363, 402] on img at bounding box center [360, 400] width 9 height 9
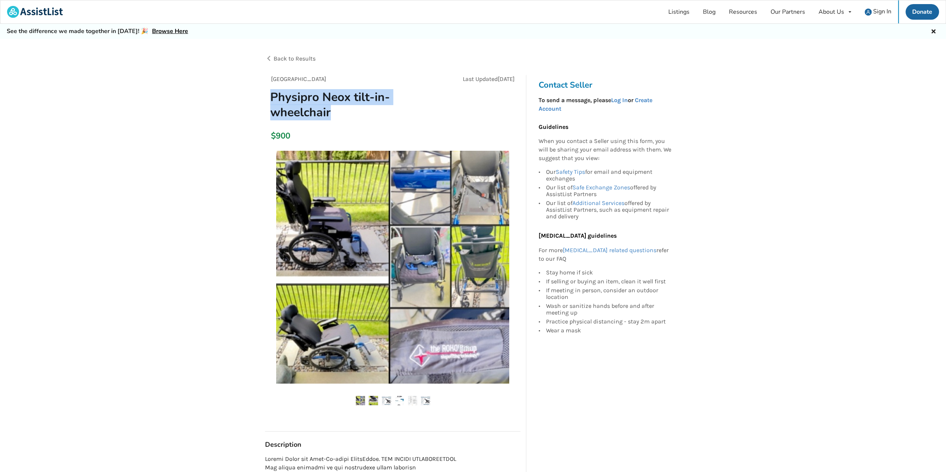
click at [373, 403] on img at bounding box center [373, 400] width 9 height 9
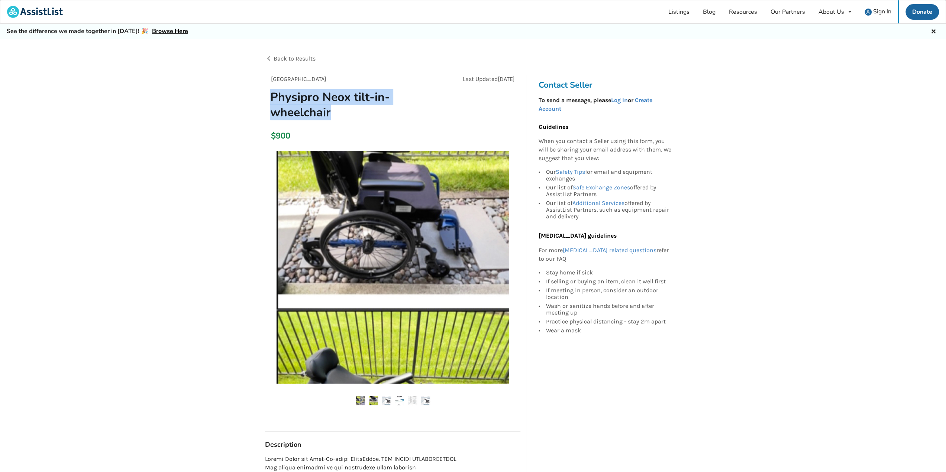
click at [387, 402] on img at bounding box center [386, 400] width 9 height 9
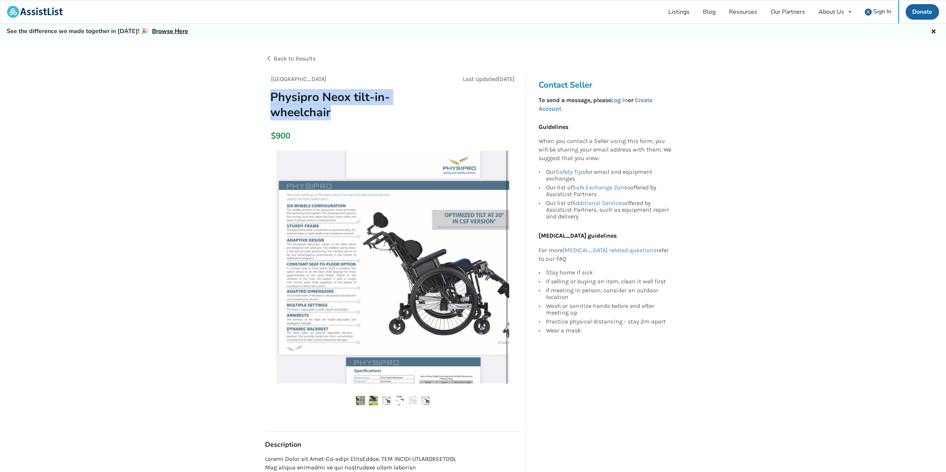
click at [377, 403] on img at bounding box center [373, 400] width 9 height 9
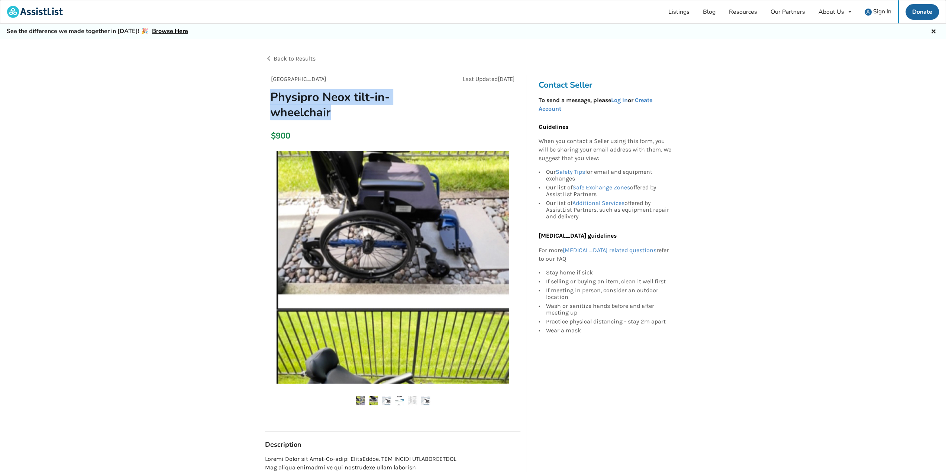
click at [373, 296] on img at bounding box center [392, 267] width 233 height 233
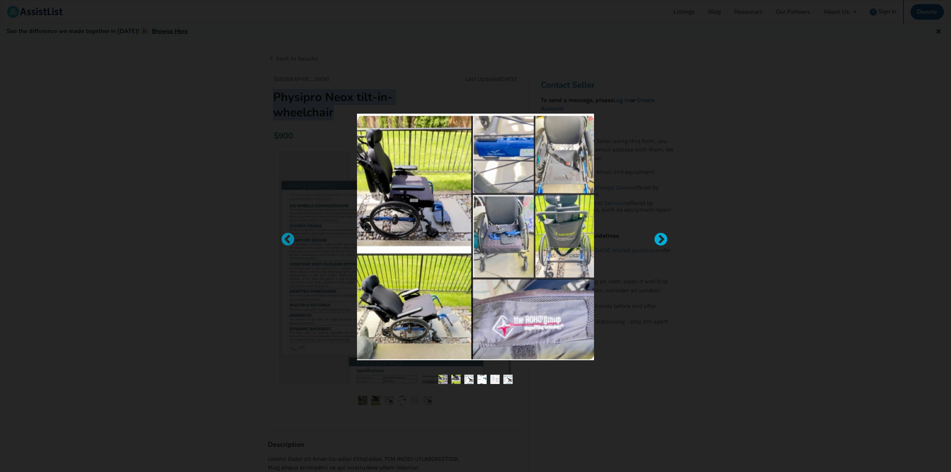
click at [661, 240] on div at bounding box center [657, 236] width 7 height 7
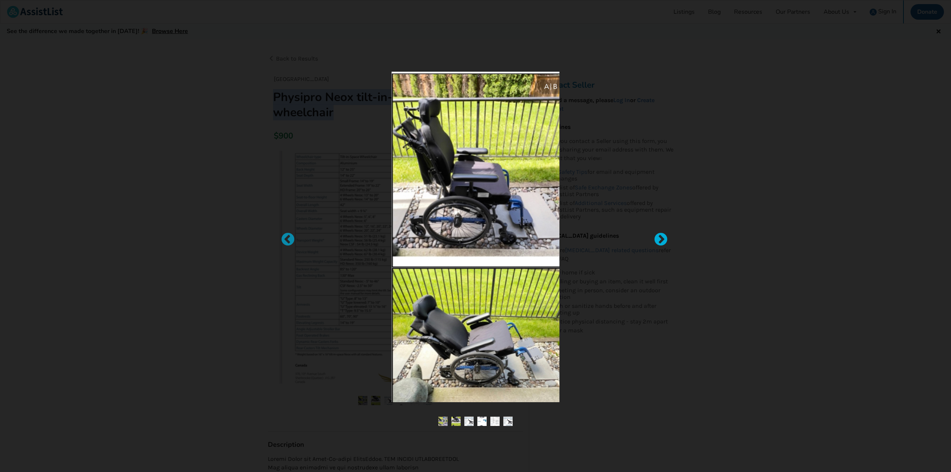
click at [661, 240] on div at bounding box center [657, 236] width 7 height 7
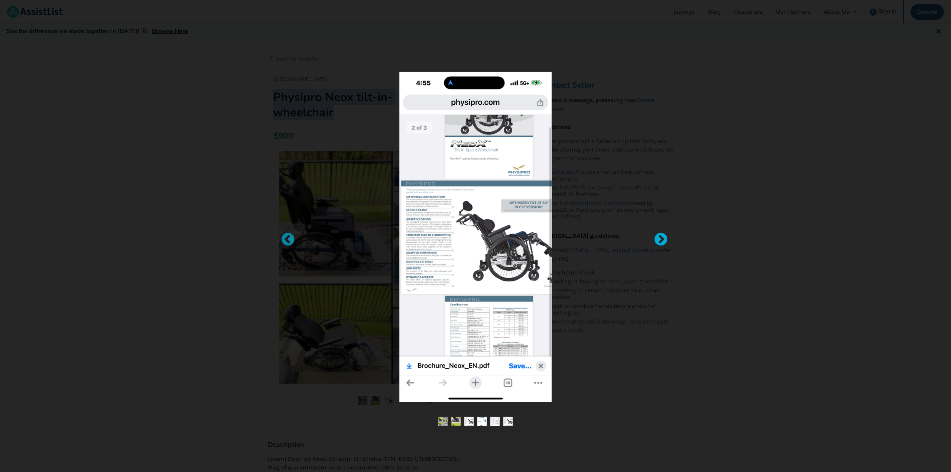
click at [660, 240] on div at bounding box center [657, 236] width 7 height 7
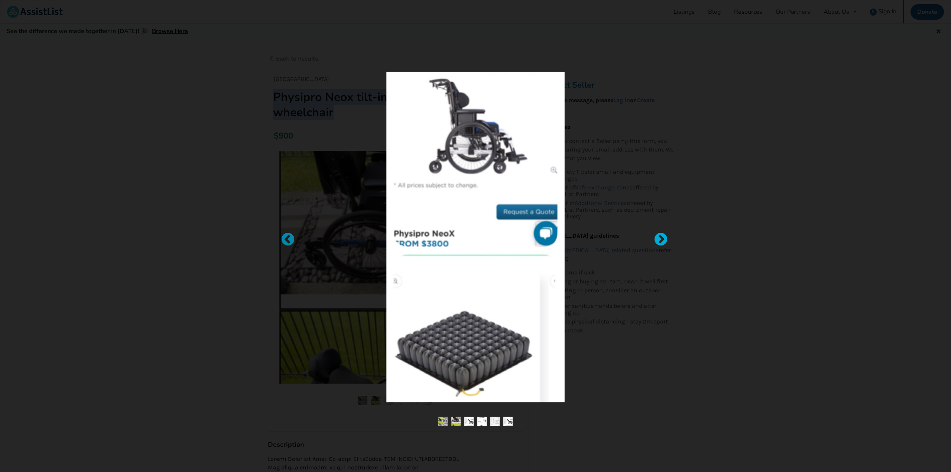
click at [660, 240] on div at bounding box center [657, 236] width 7 height 7
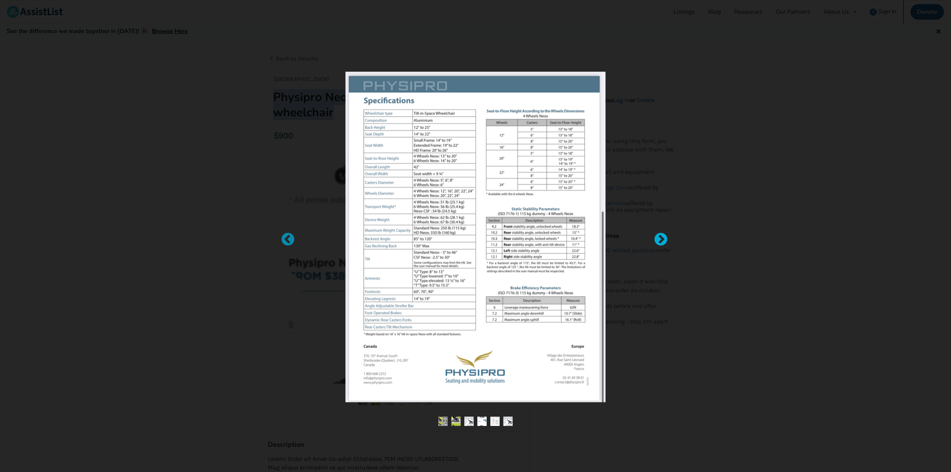
click at [660, 240] on div at bounding box center [657, 236] width 7 height 7
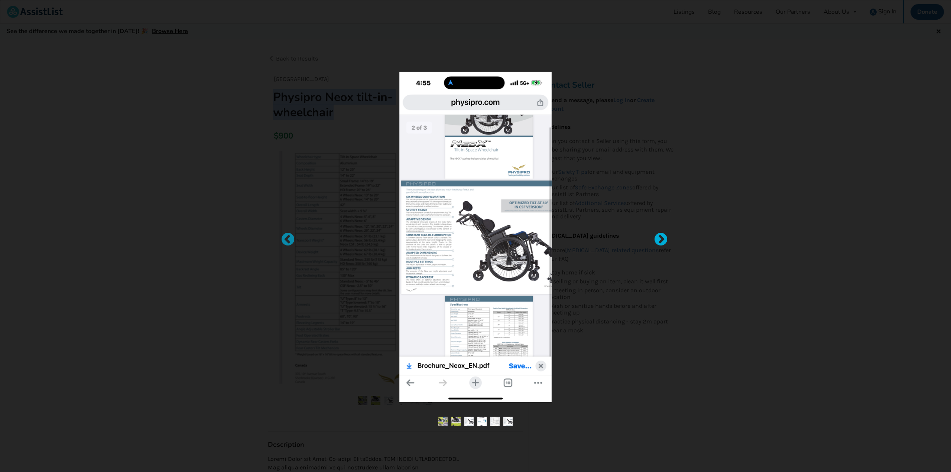
click at [660, 240] on div at bounding box center [657, 236] width 7 height 7
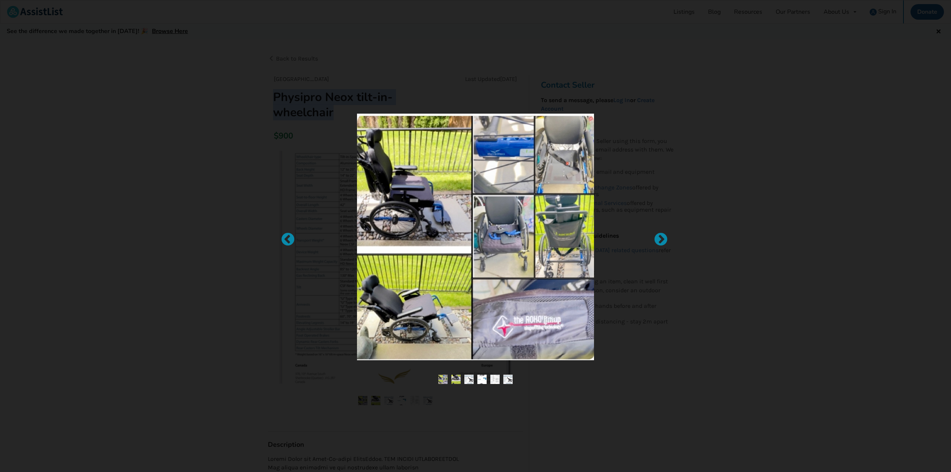
click at [708, 194] on div at bounding box center [475, 236] width 951 height 472
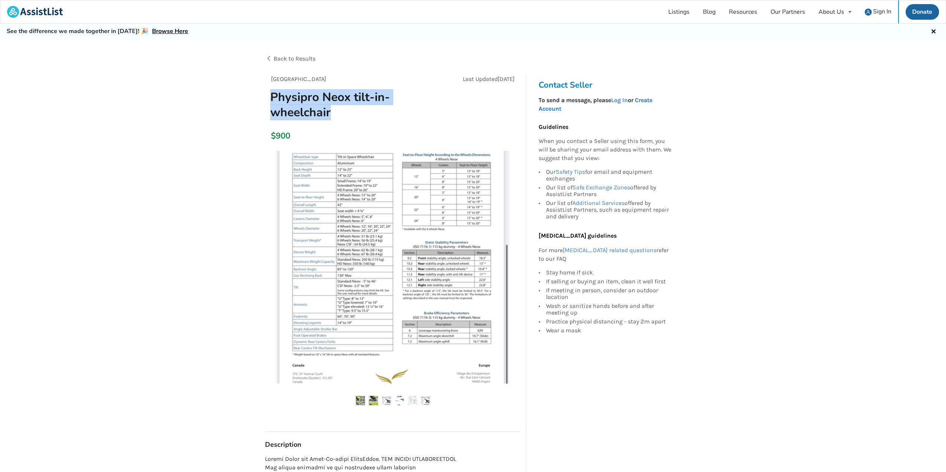
click at [644, 100] on link "Create Account" at bounding box center [595, 105] width 114 height 16
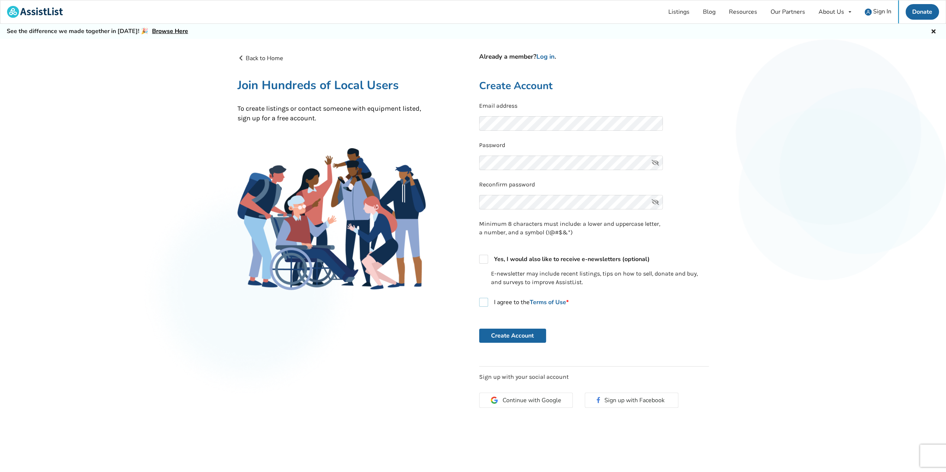
click at [507, 302] on label "I agree to the Terms of Use *" at bounding box center [524, 302] width 90 height 9
checkbox input "true"
click at [509, 336] on button "Create Account" at bounding box center [512, 336] width 67 height 14
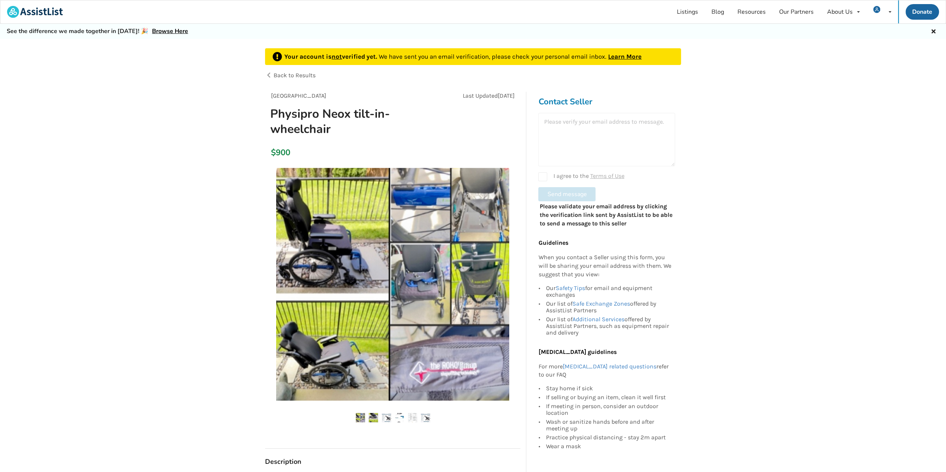
click at [559, 102] on h3 "Contact Seller" at bounding box center [606, 102] width 137 height 10
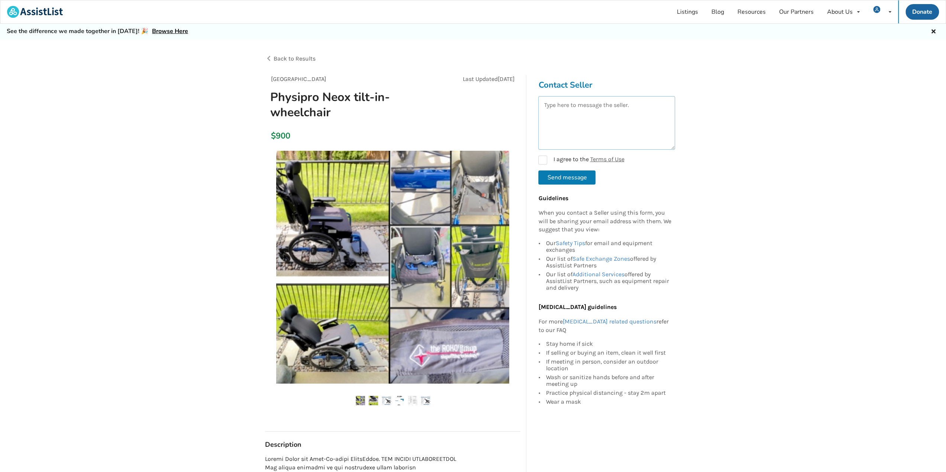
click at [577, 110] on textarea at bounding box center [606, 123] width 137 height 54
